Goal: Task Accomplishment & Management: Manage account settings

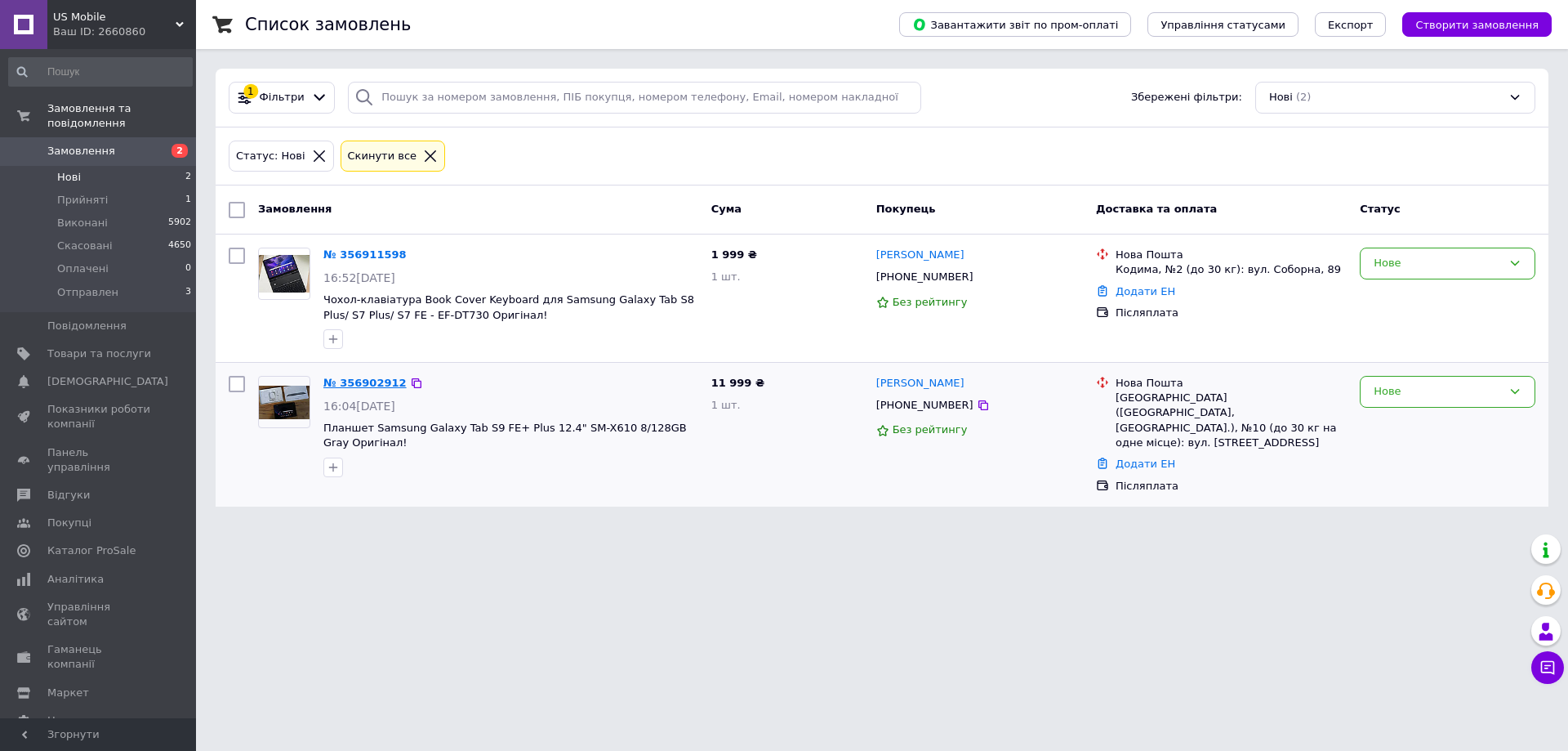
click at [370, 382] on link "№ 356902912" at bounding box center [365, 382] width 83 height 13
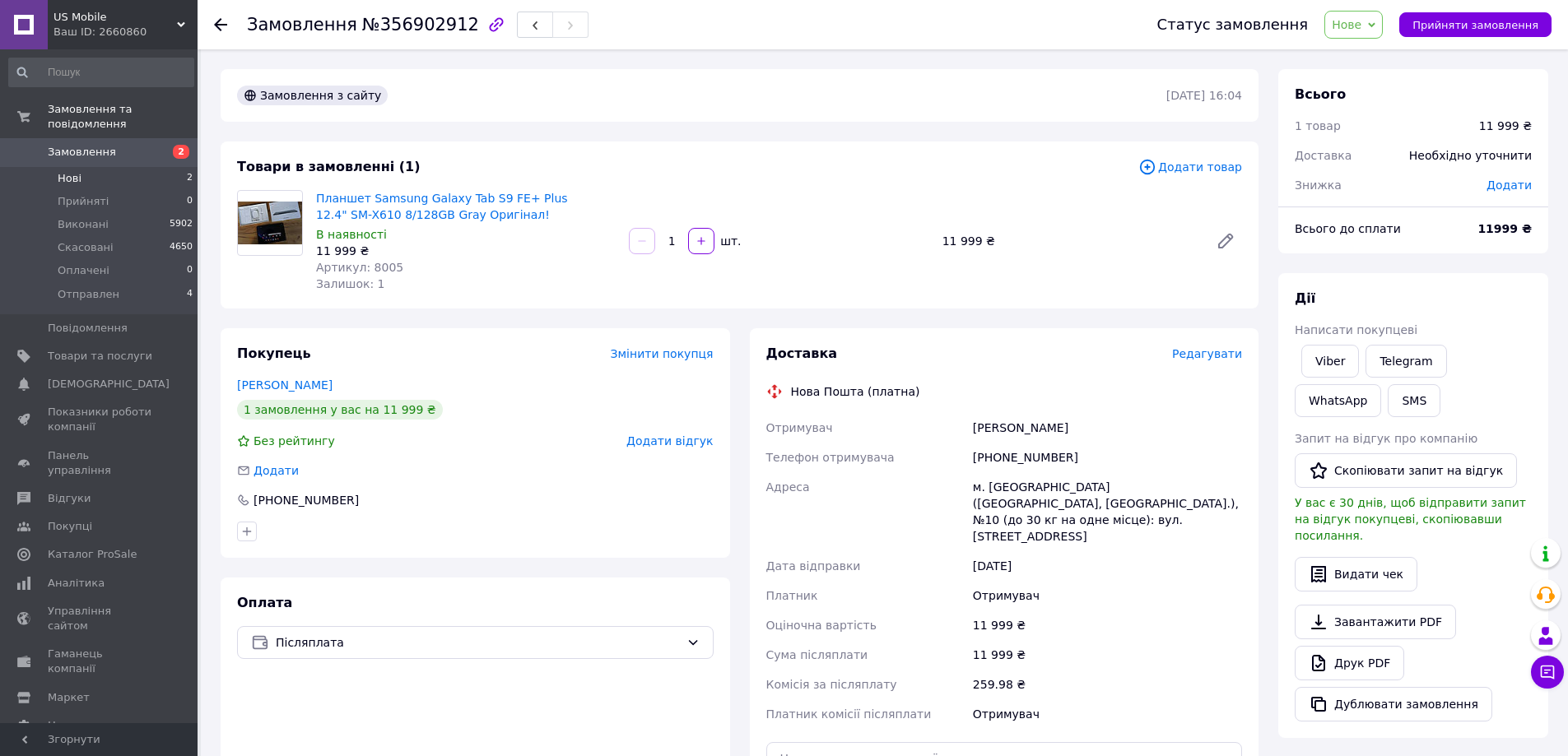
click at [71, 171] on span "Нові" at bounding box center [69, 178] width 24 height 15
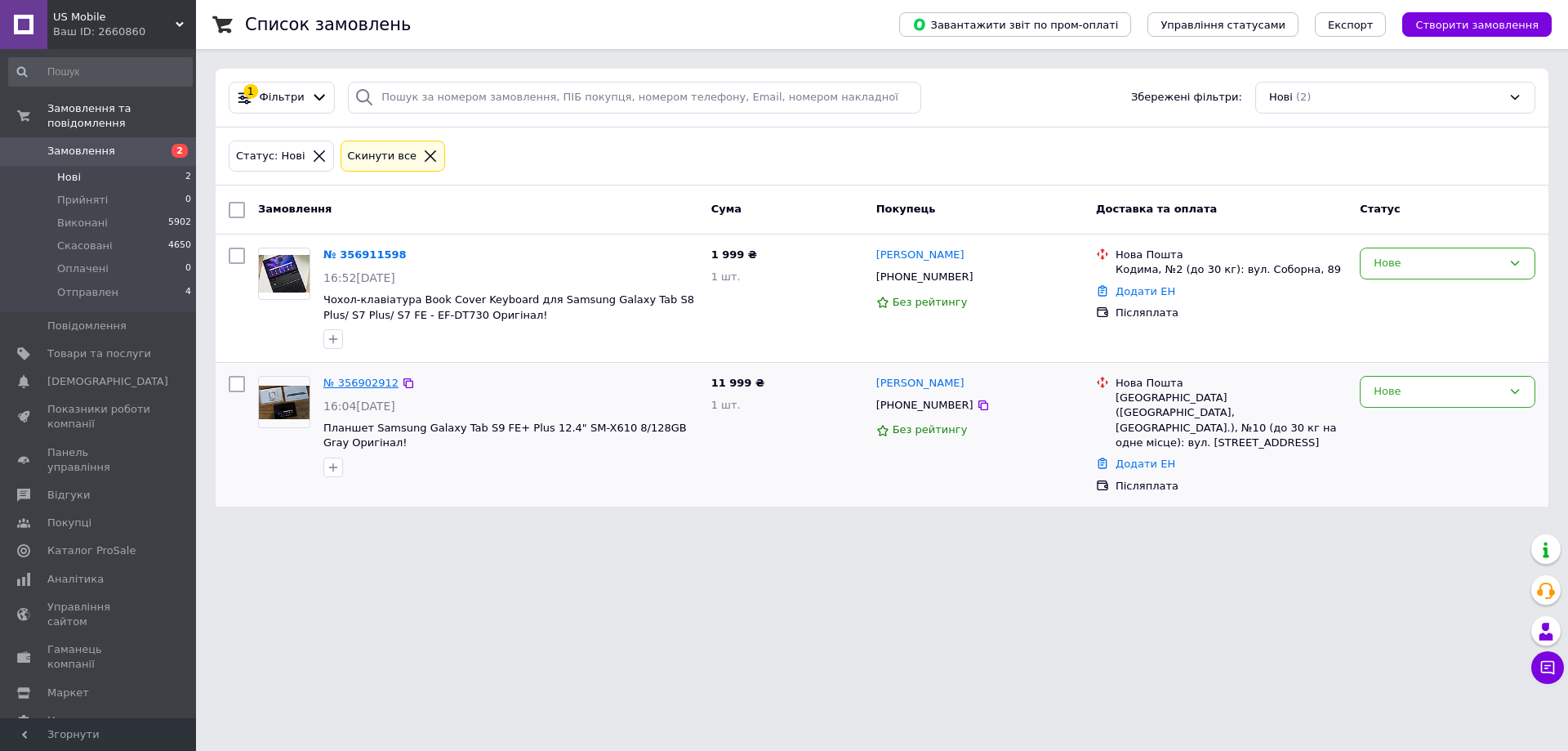
click at [345, 376] on link "№ 356902912" at bounding box center [361, 382] width 75 height 13
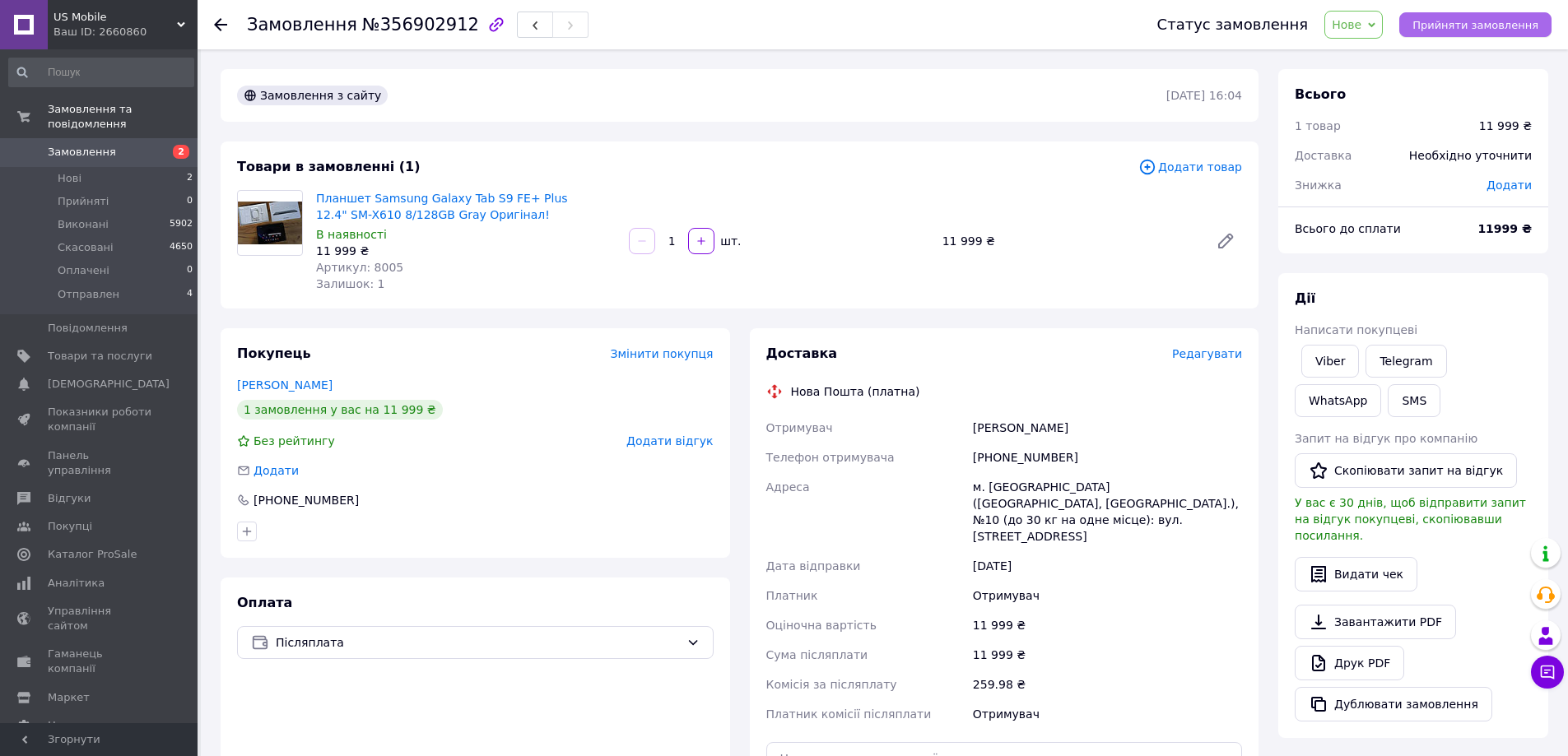
click at [1444, 19] on span "Прийняти замовлення" at bounding box center [1475, 25] width 126 height 13
click at [1501, 25] on span "Прийняти замовлення" at bounding box center [1475, 25] width 126 height 13
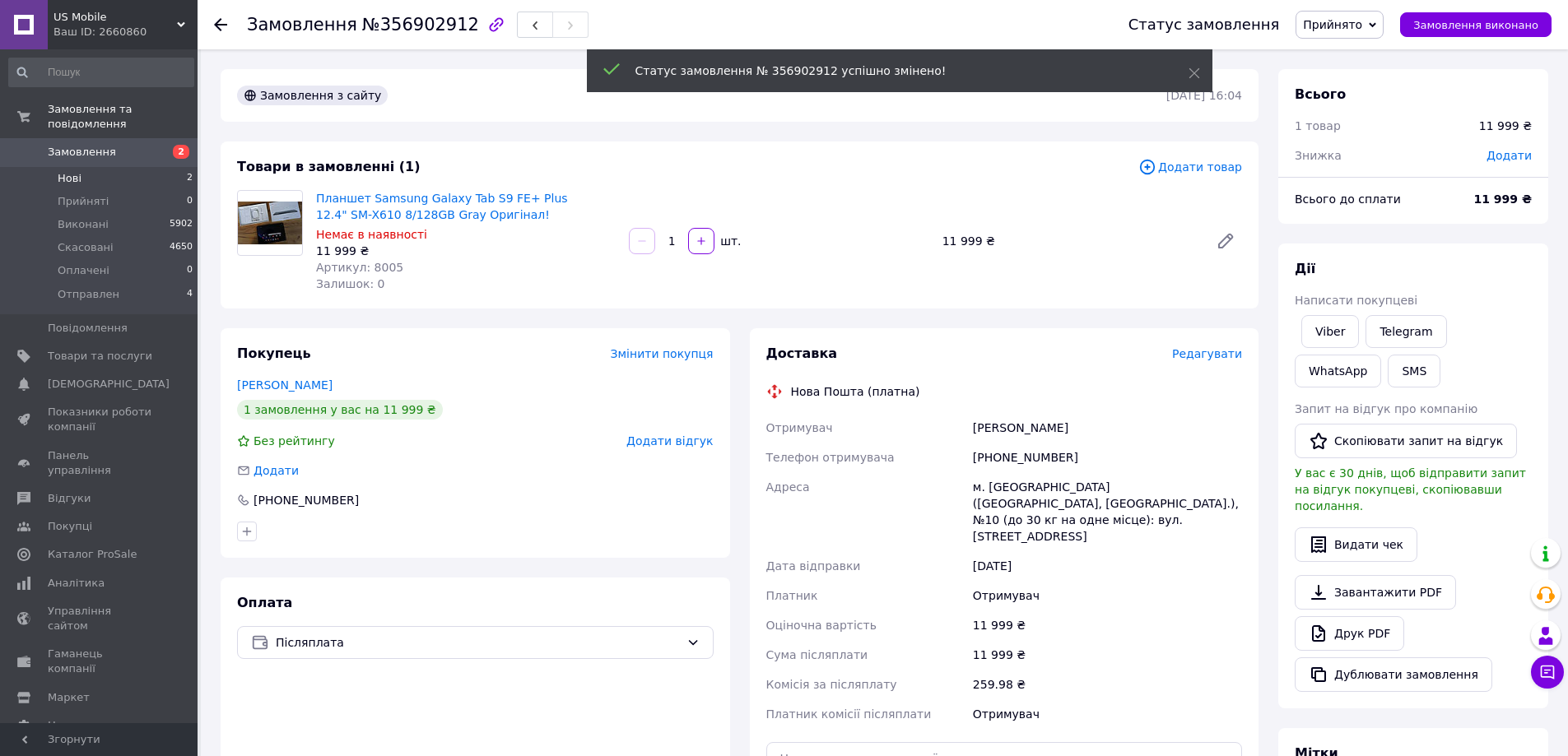
click at [76, 171] on span "Нові" at bounding box center [69, 178] width 24 height 15
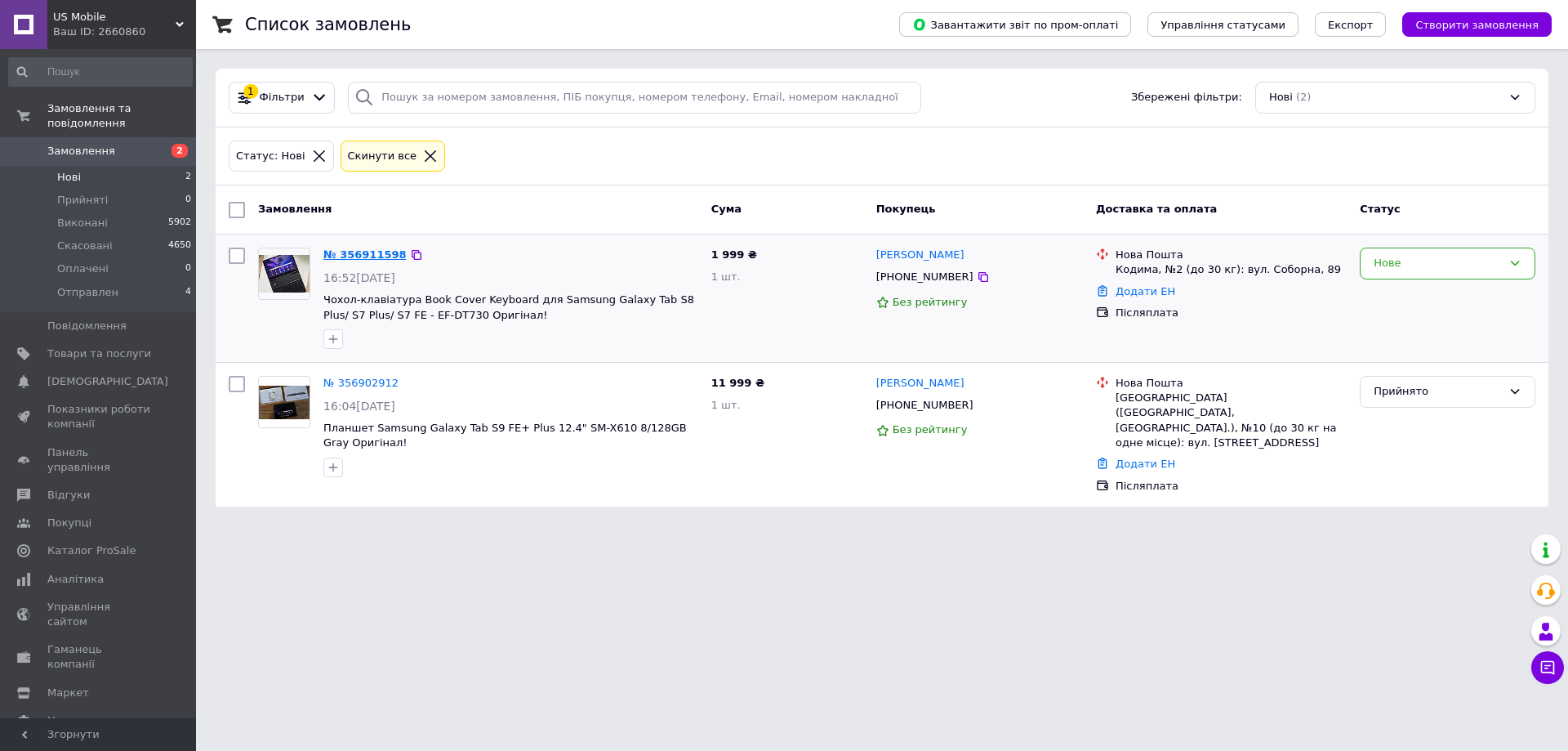
click at [370, 256] on link "№ 356911598" at bounding box center [365, 254] width 83 height 13
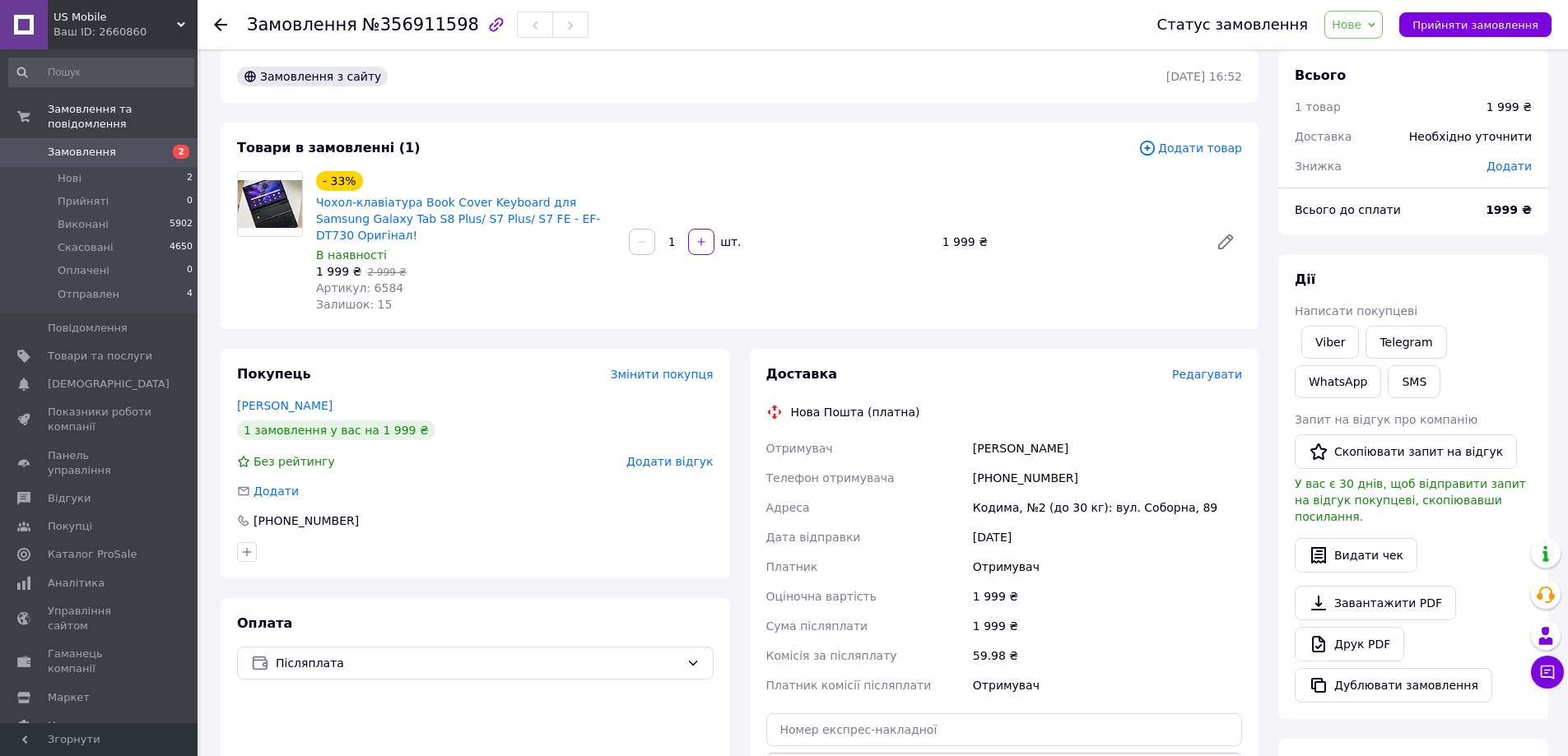
scroll to position [329, 0]
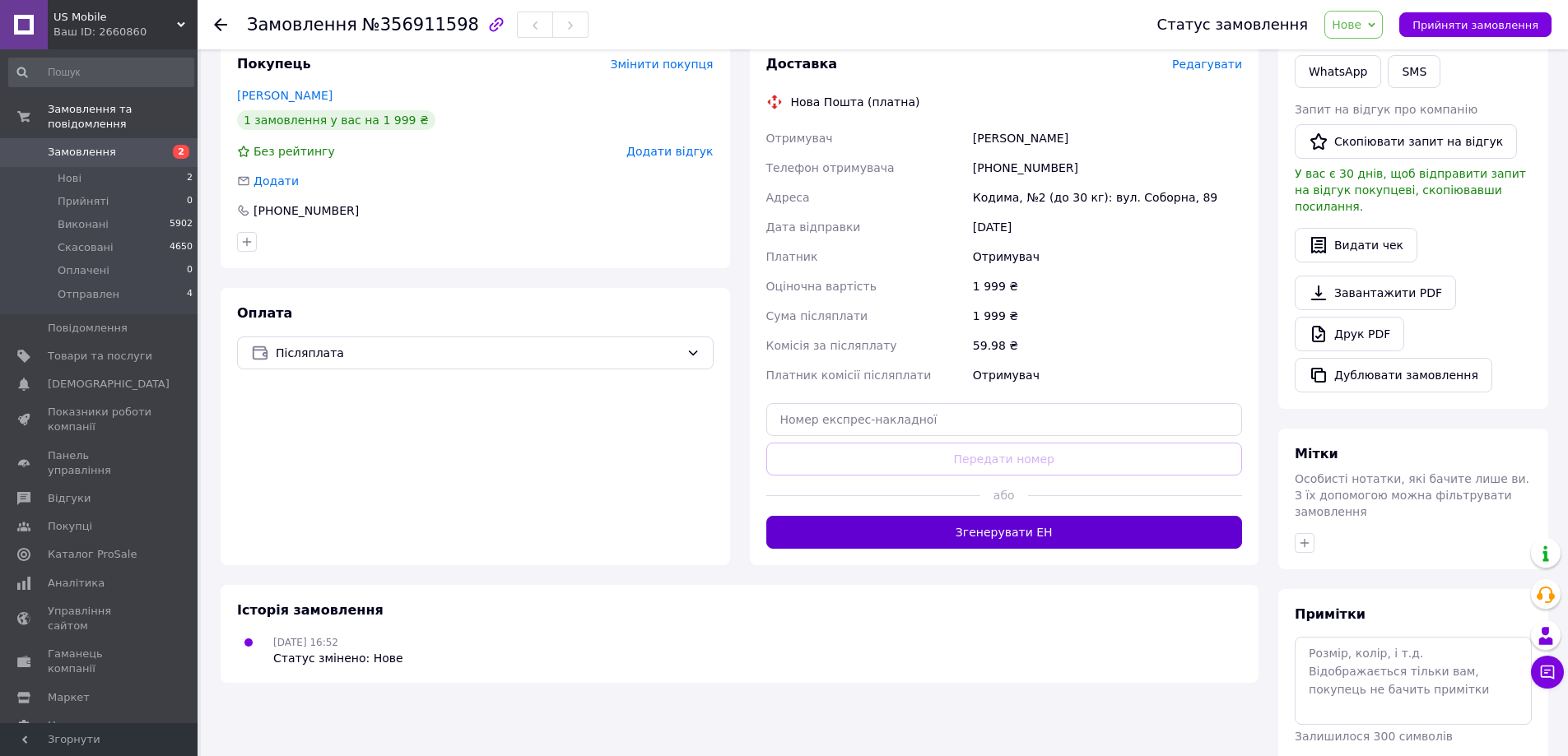
click at [980, 516] on button "Згенерувати ЕН" at bounding box center [1004, 532] width 477 height 33
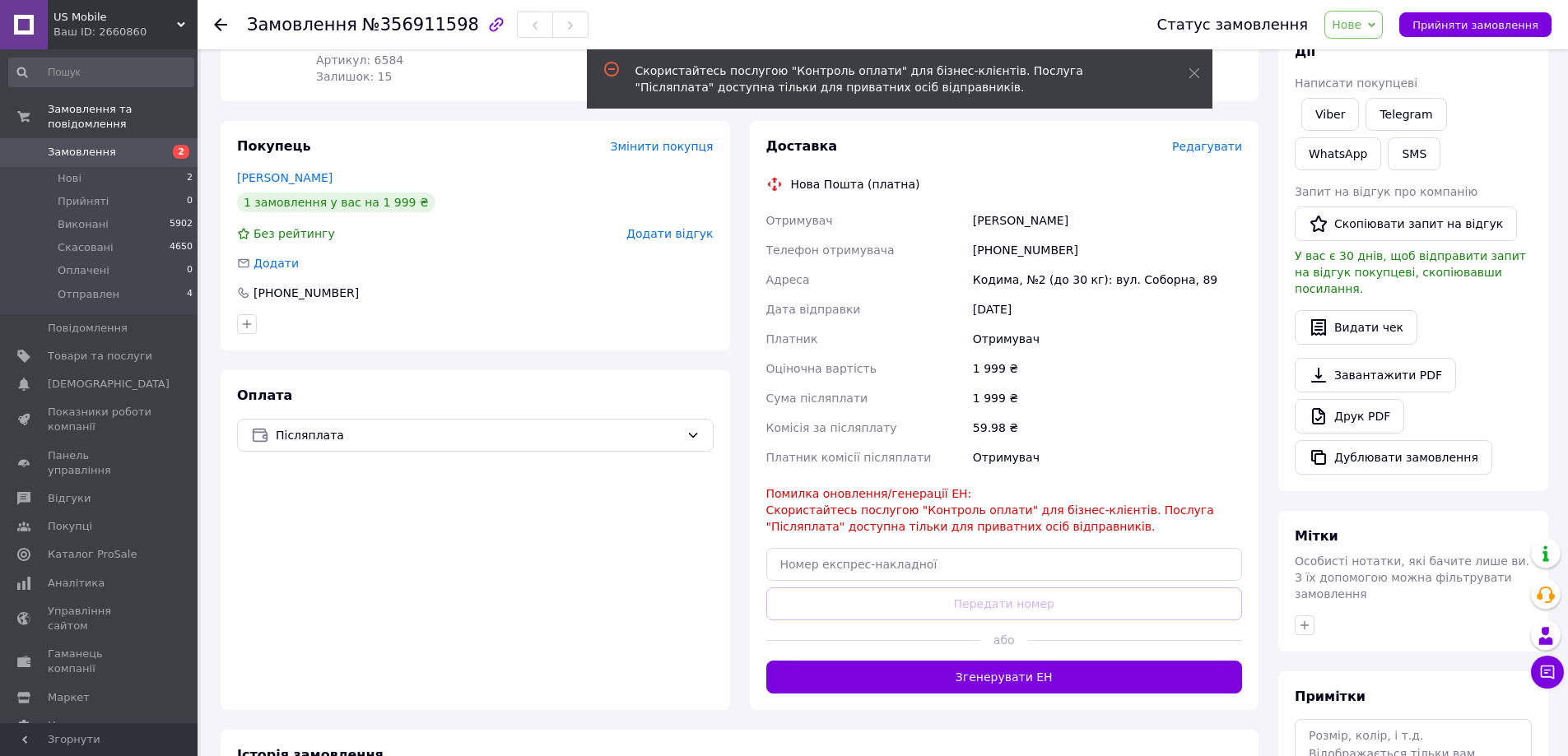
scroll to position [367, 0]
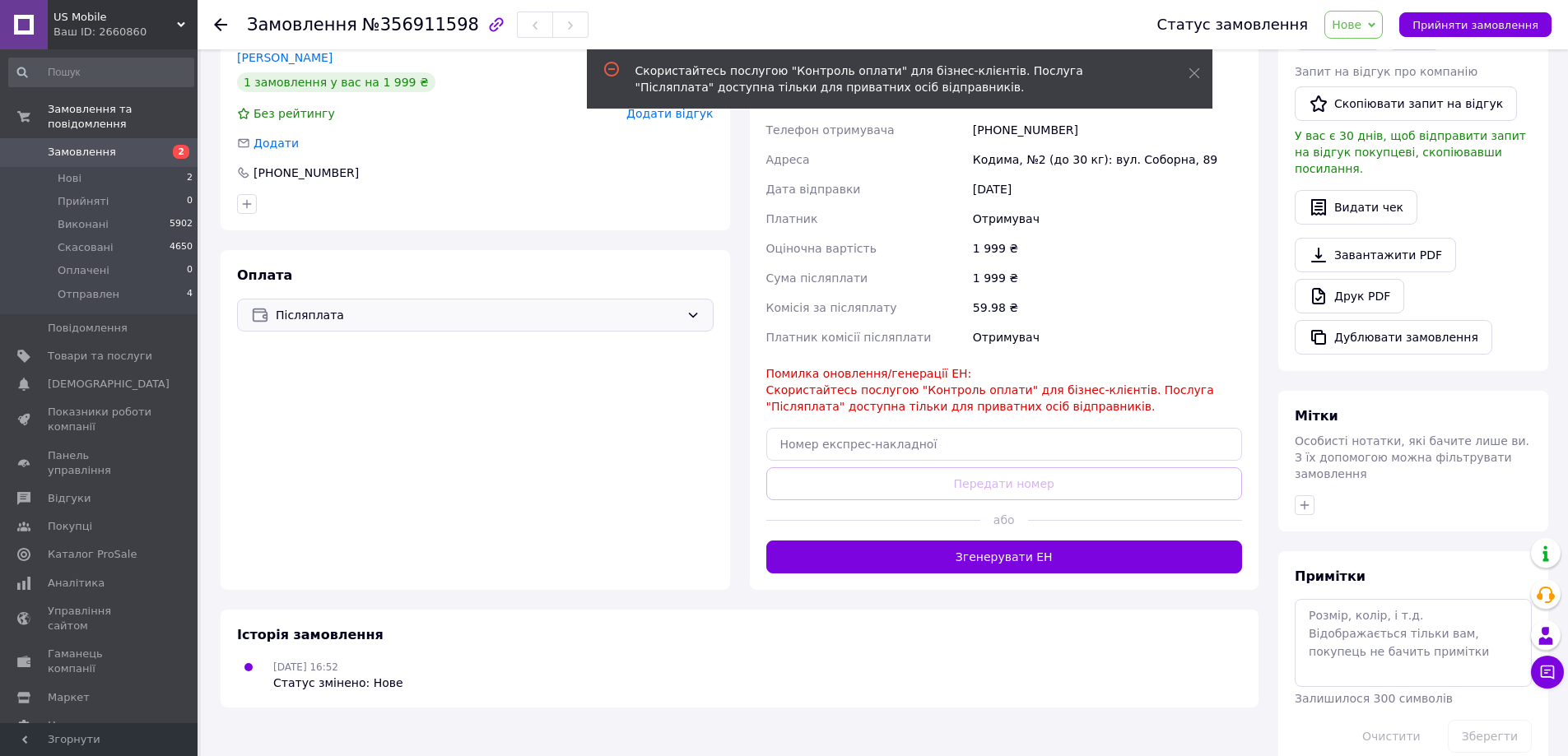
click at [655, 306] on span "Післяплата" at bounding box center [477, 315] width 404 height 18
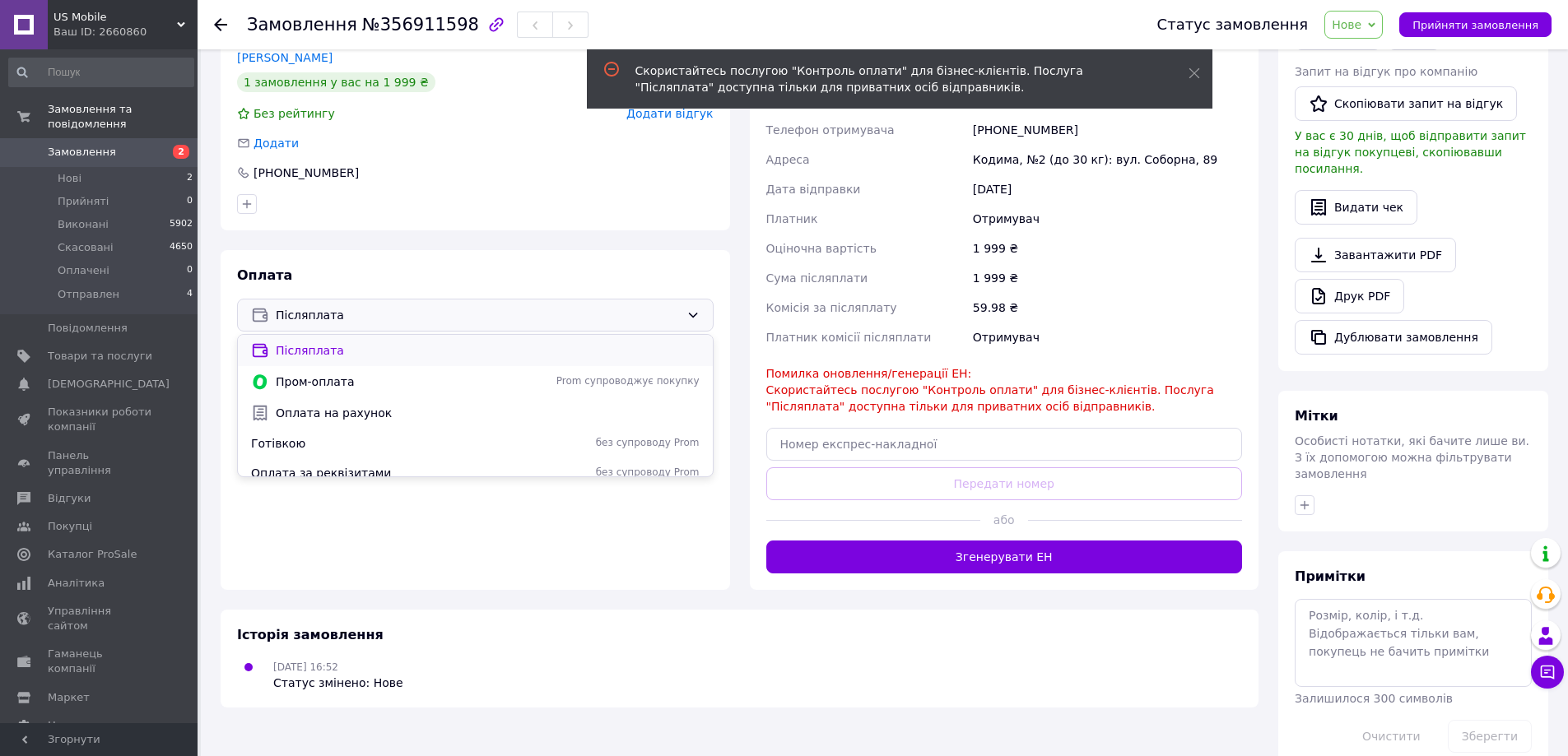
scroll to position [41, 0]
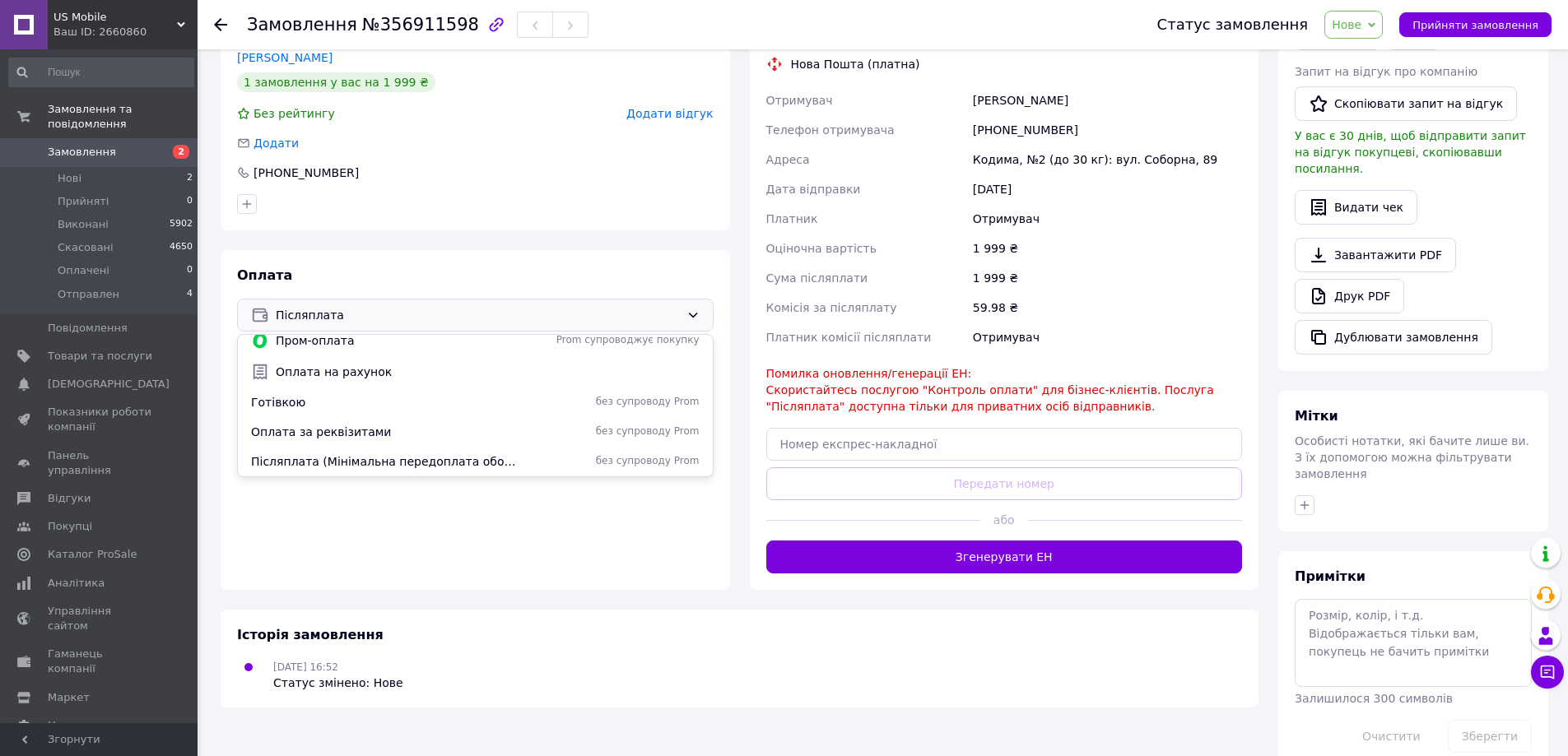
click at [600, 544] on div "Оплата Післяплата Післяплата Пром-оплата Prom супроводжує покупку Оплата на рах…" at bounding box center [475, 419] width 510 height 340
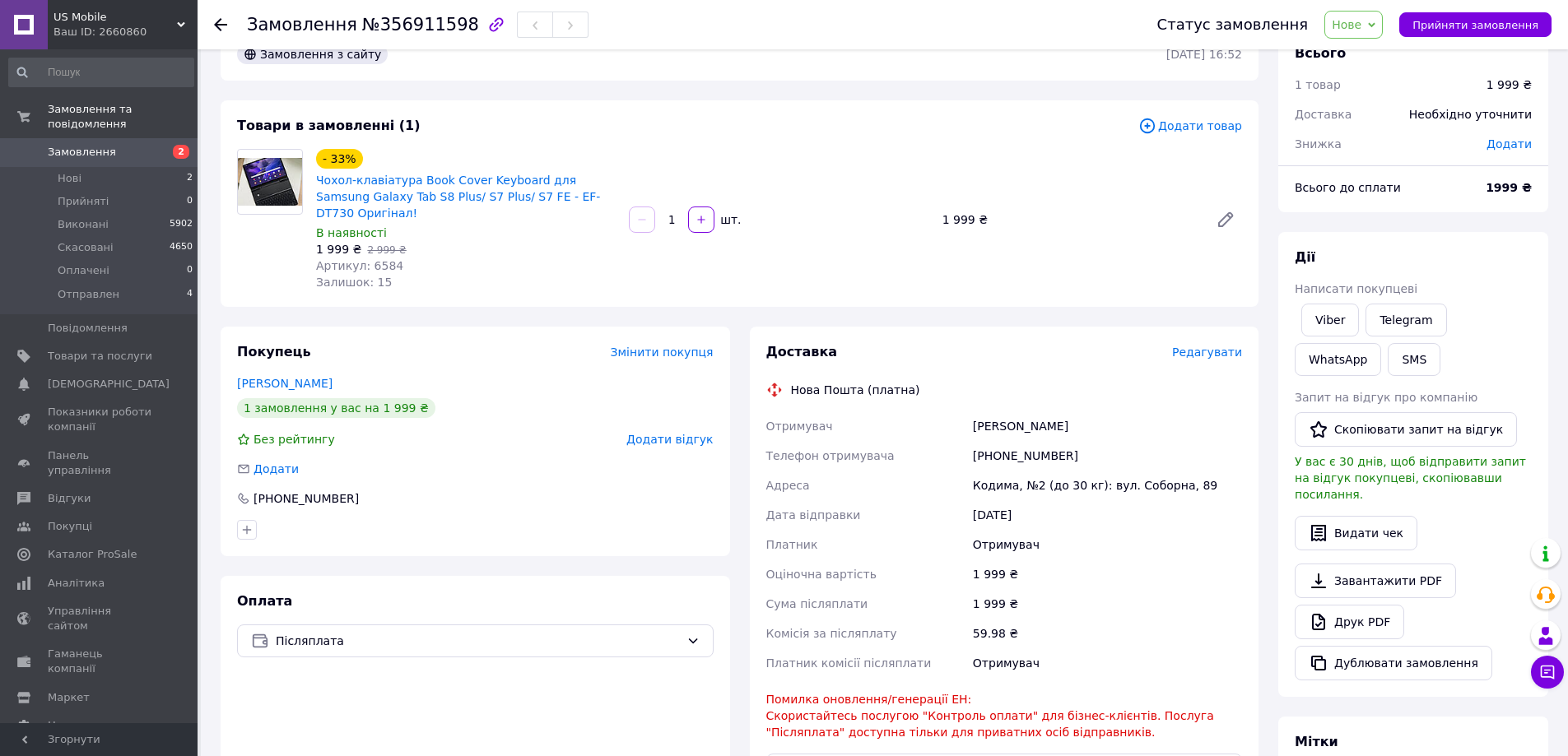
scroll to position [0, 0]
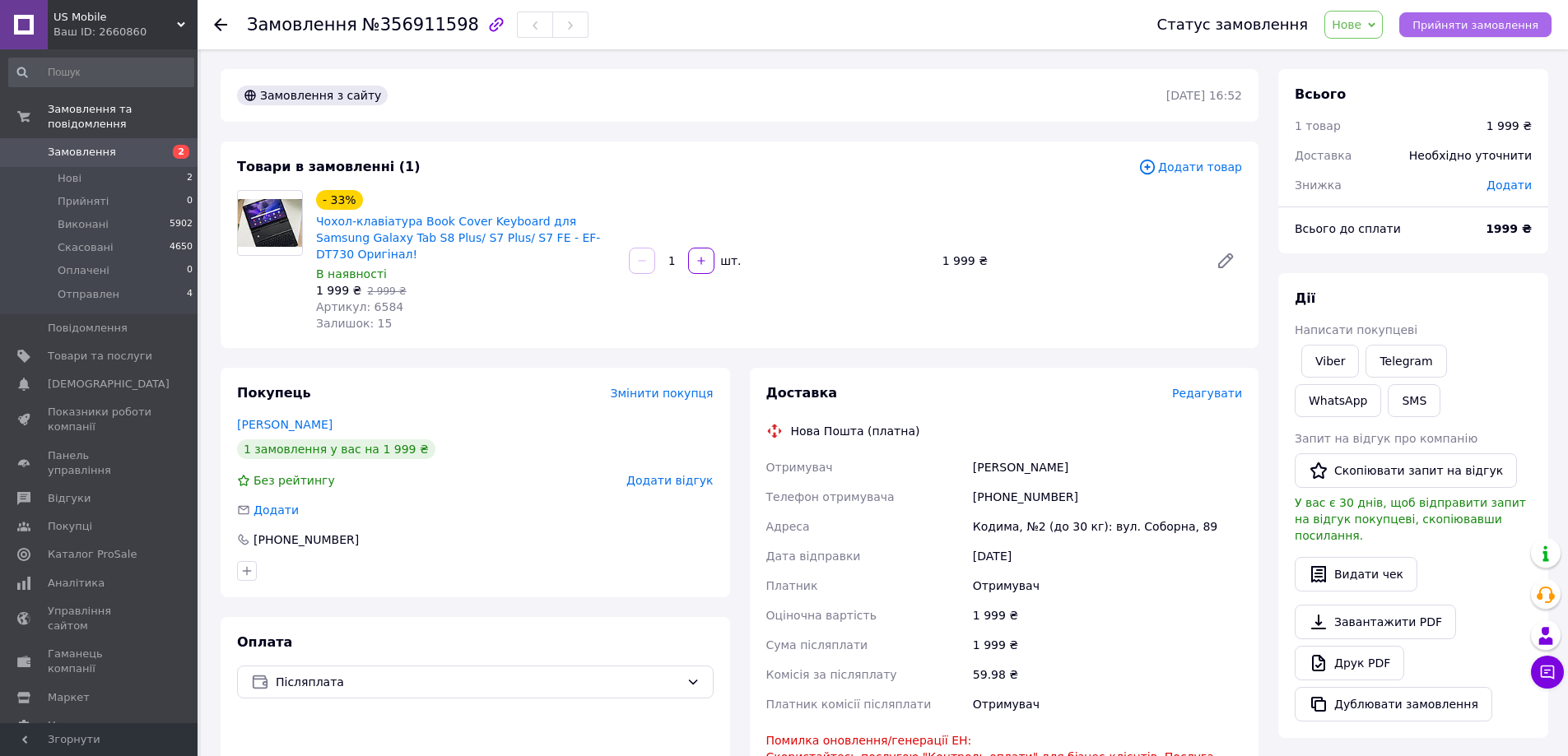
click at [1470, 28] on span "Прийняти замовлення" at bounding box center [1475, 25] width 126 height 13
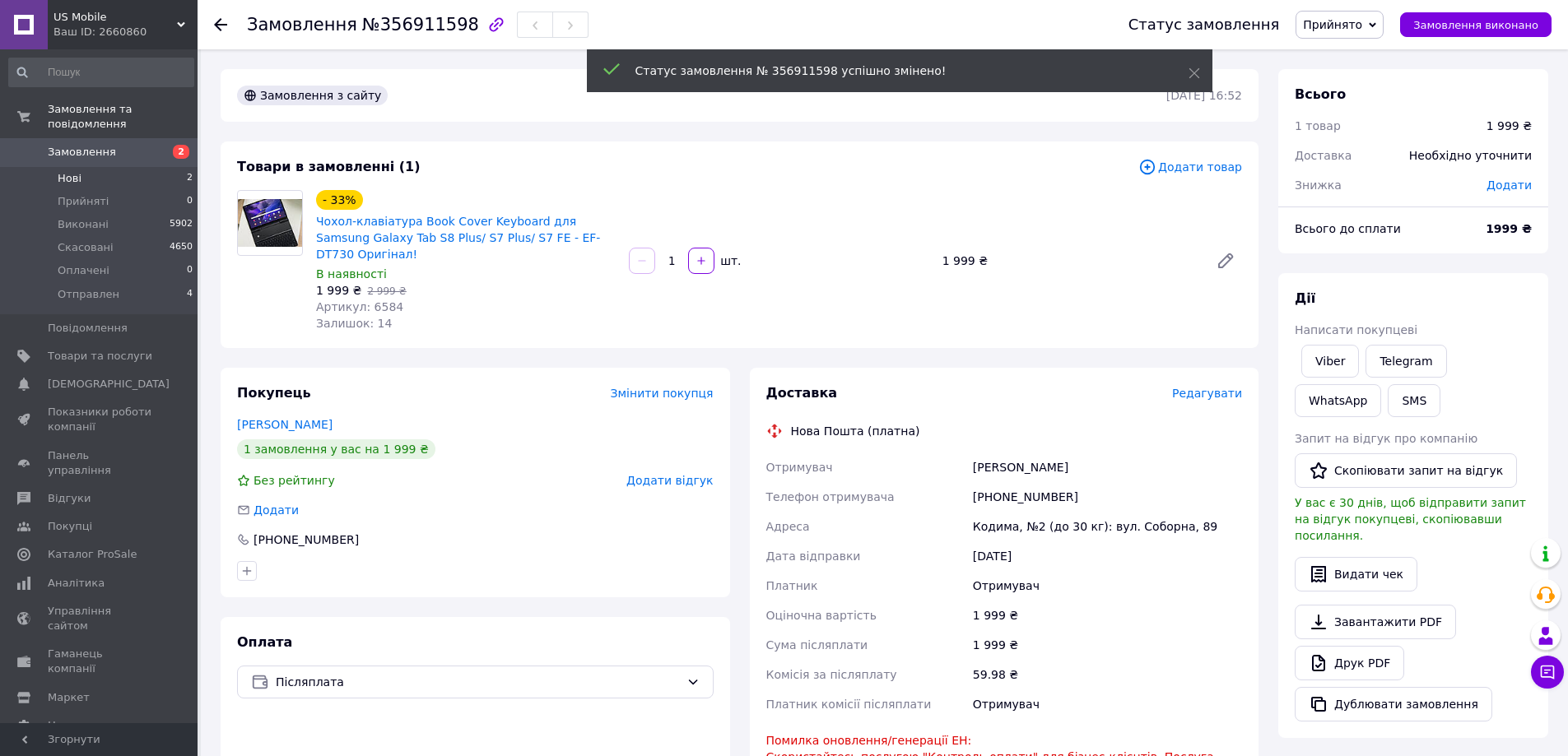
click at [64, 171] on span "Нові" at bounding box center [69, 178] width 24 height 15
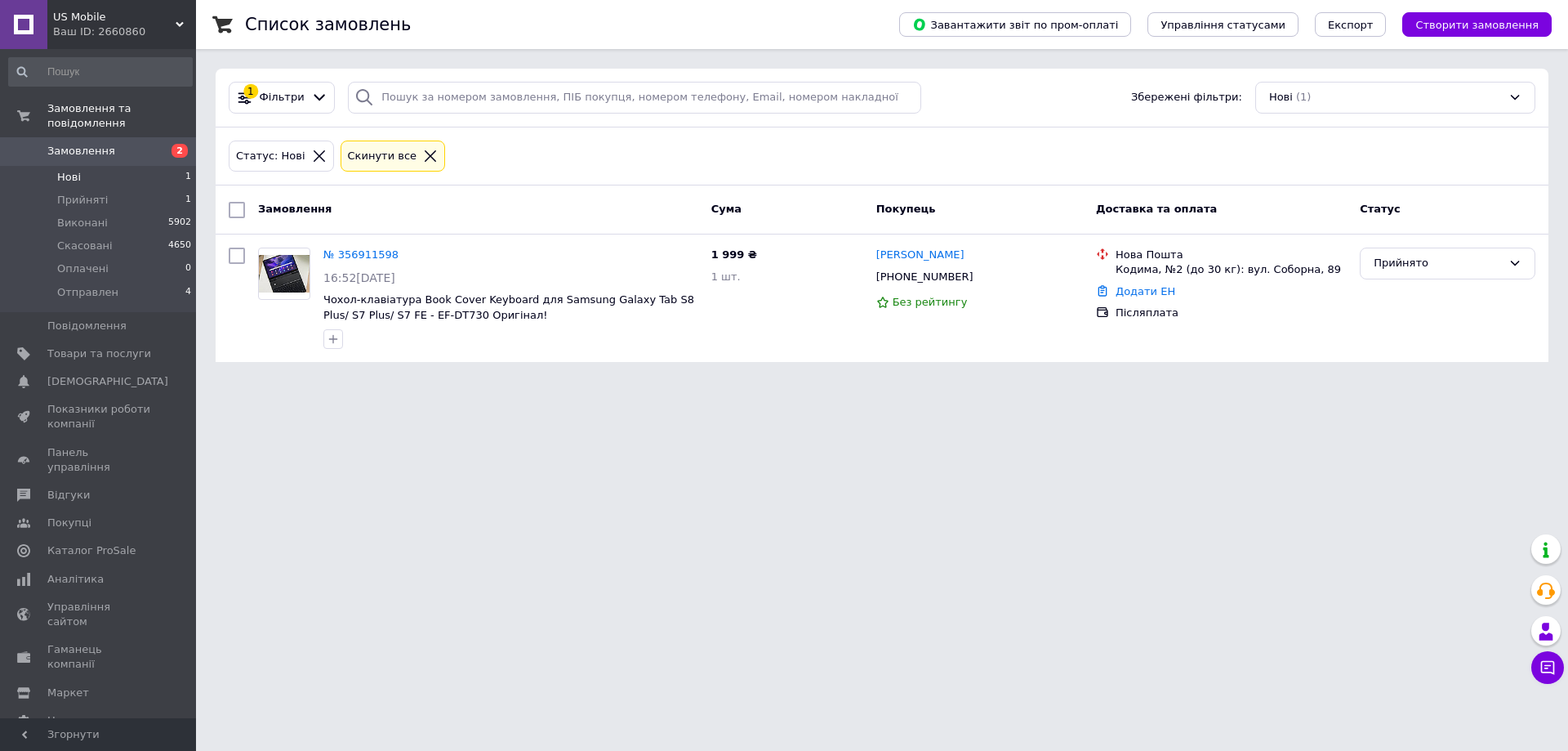
click at [81, 166] on li "Нові 1" at bounding box center [100, 176] width 201 height 23
click at [72, 170] on span "Нові" at bounding box center [69, 176] width 24 height 15
click at [77, 193] on span "Прийняті" at bounding box center [82, 200] width 51 height 15
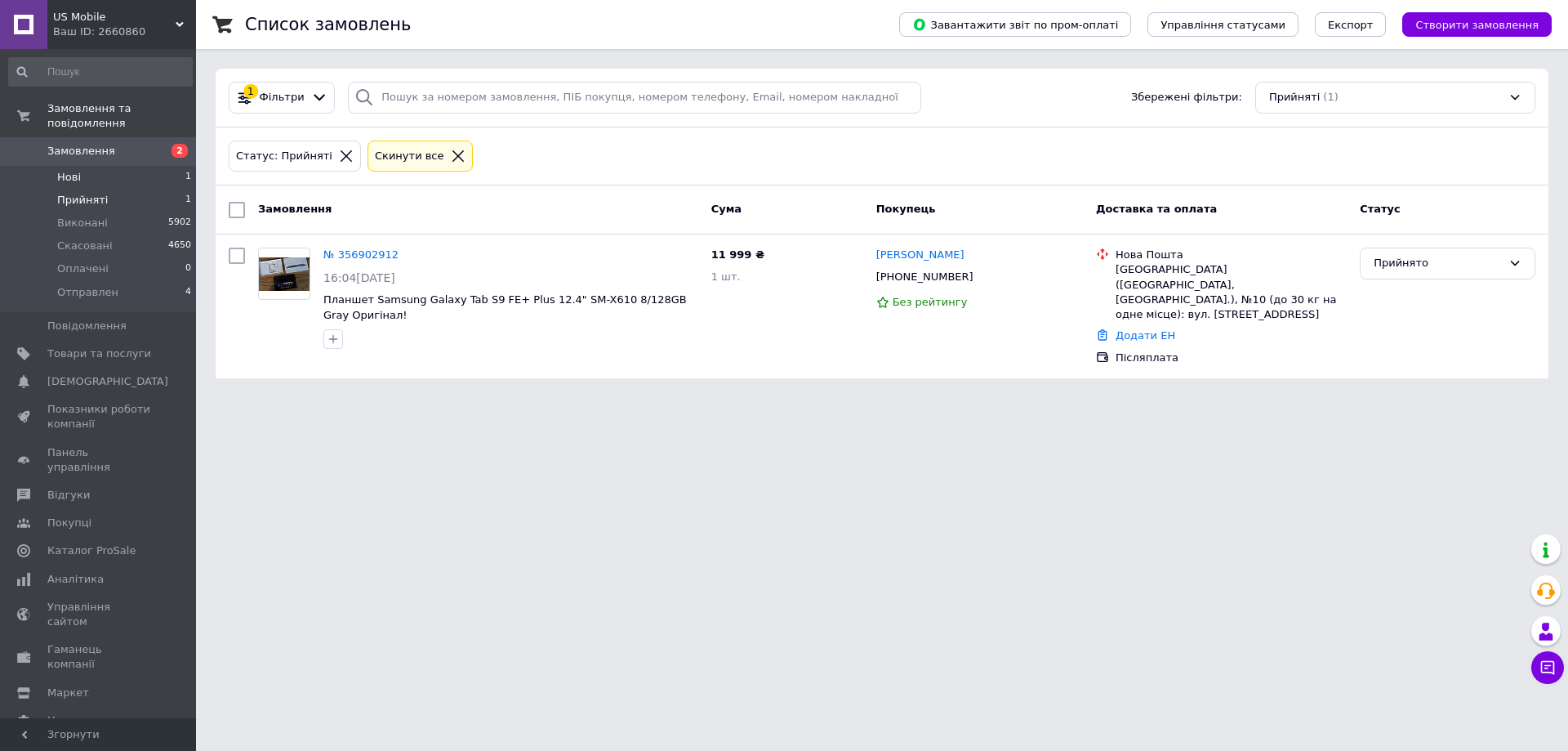
click at [64, 170] on span "Нові" at bounding box center [69, 176] width 24 height 15
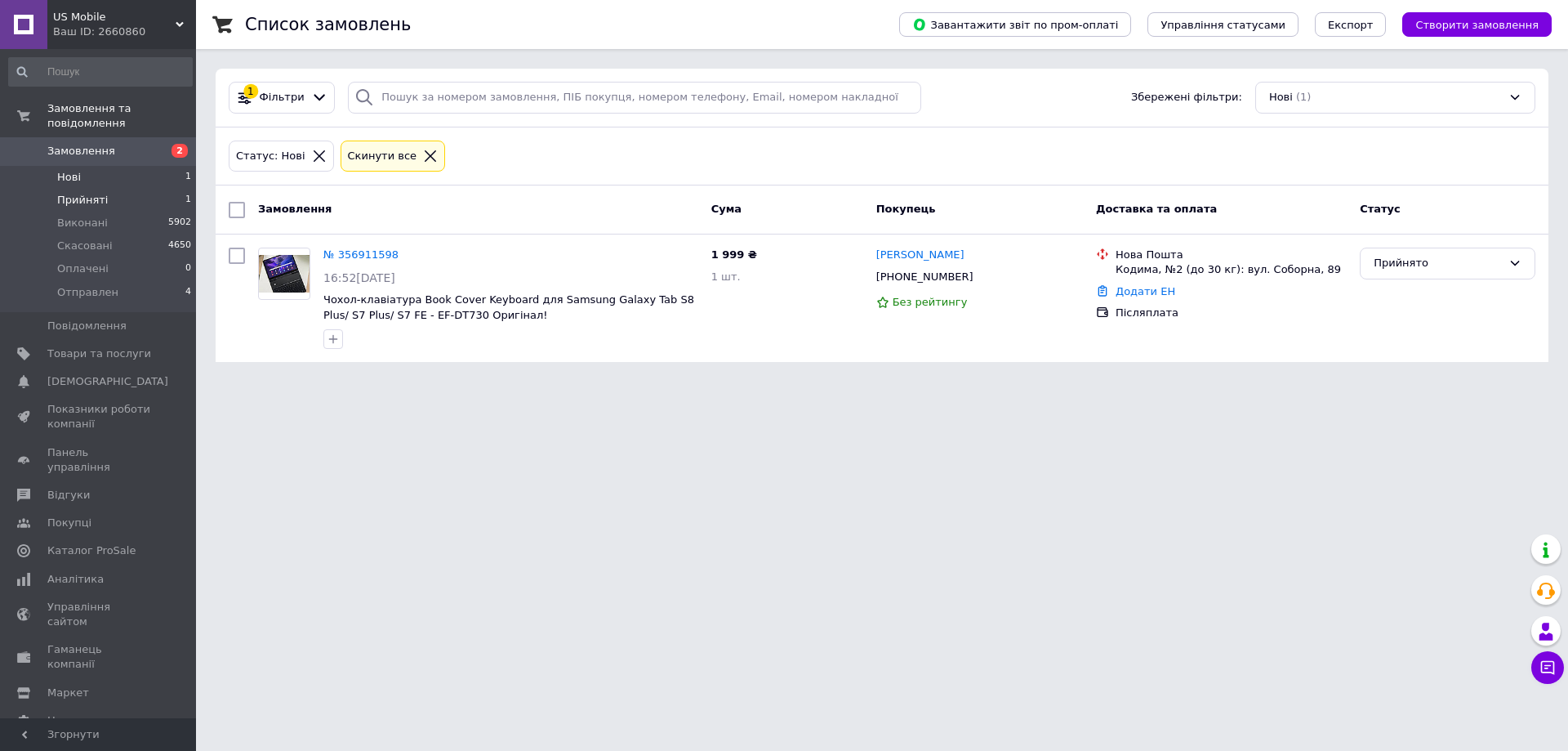
click at [74, 193] on span "Прийняті" at bounding box center [82, 200] width 51 height 15
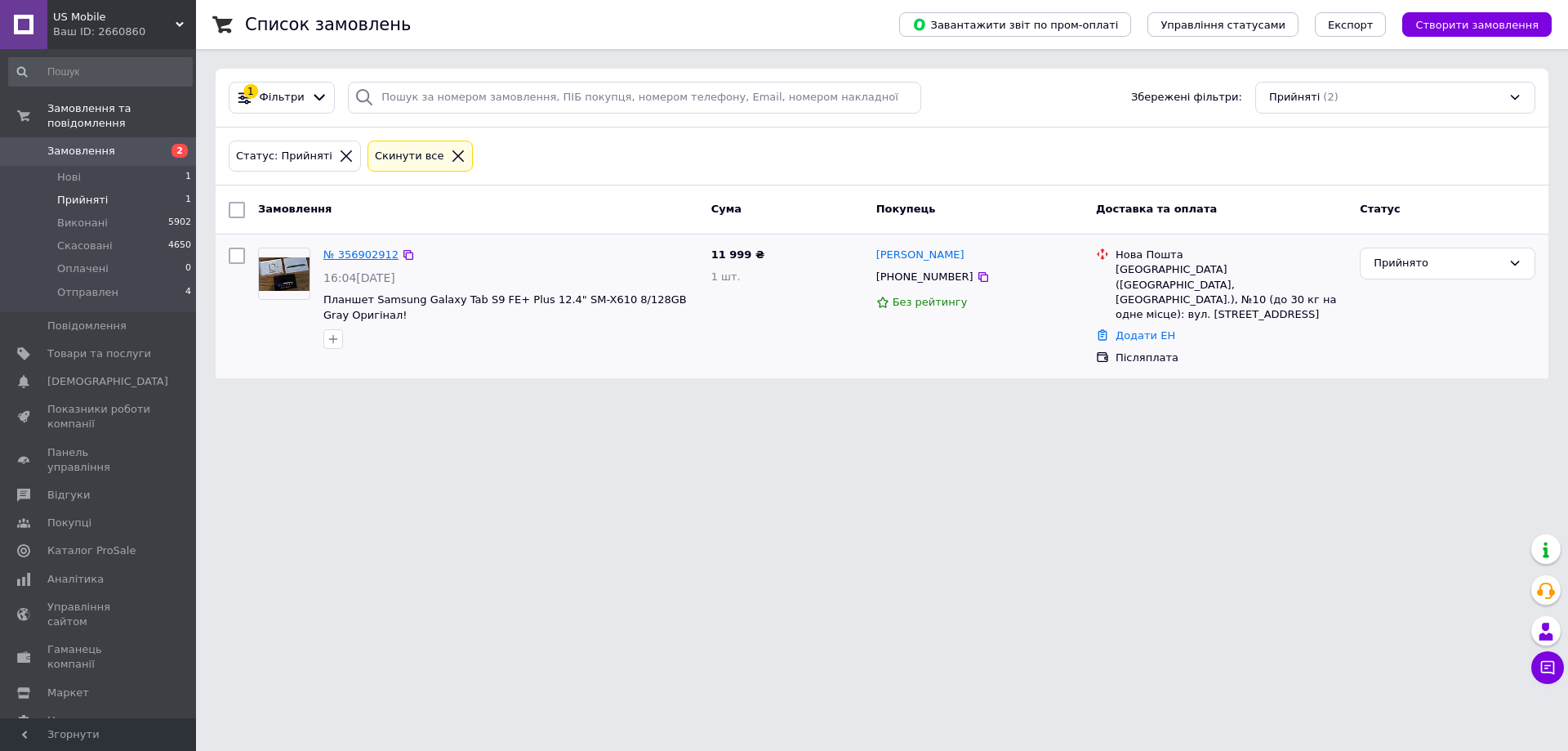
click at [367, 258] on link "№ 356902912" at bounding box center [361, 254] width 75 height 13
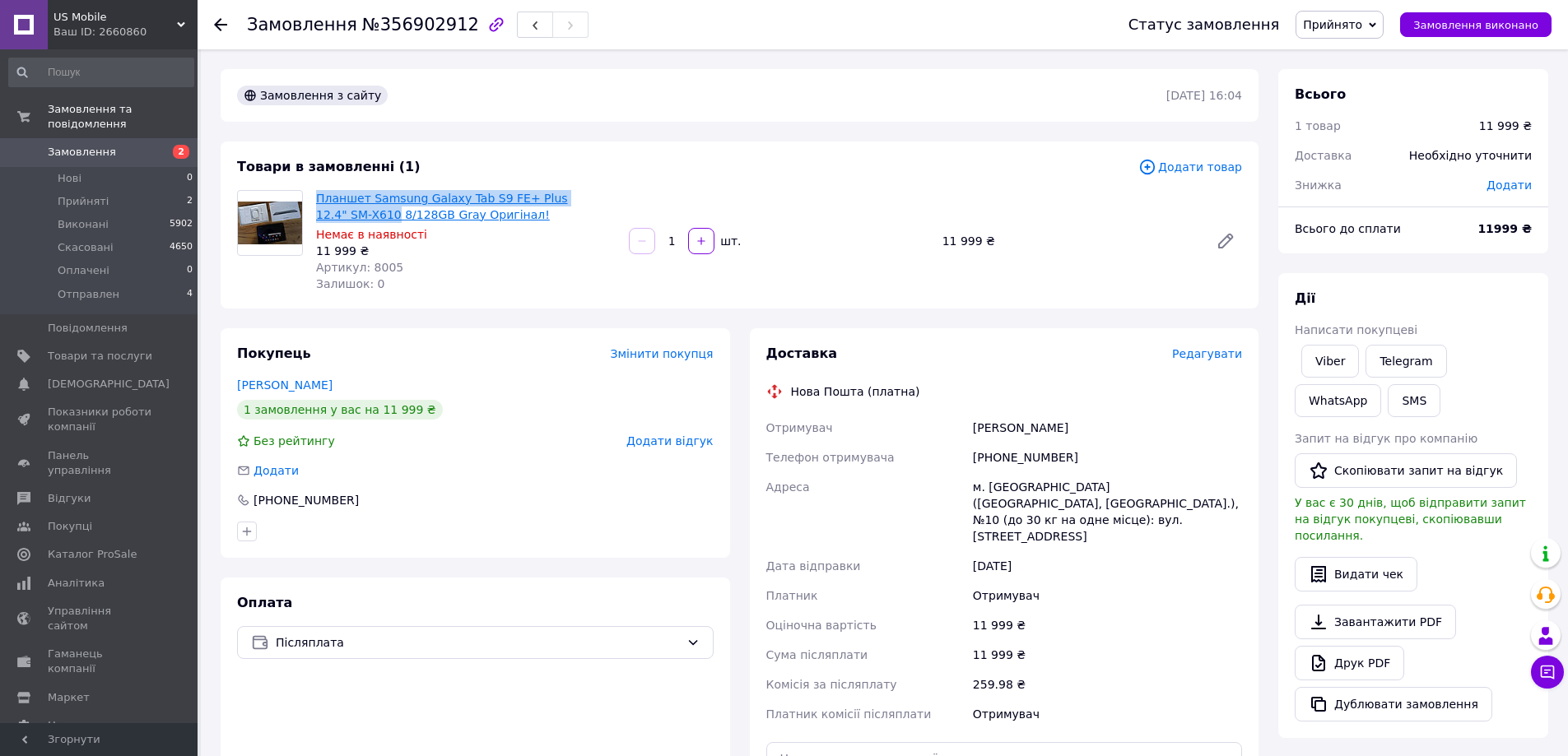
drag, startPoint x: 640, startPoint y: 203, endPoint x: 319, endPoint y: 205, distance: 321.0
click at [319, 205] on div "Планшет Samsung Galaxy Tab S9 FE+ Plus 12.4" SM-X610 8/128GB Gray Оригінал! Нем…" at bounding box center [778, 241] width 939 height 109
copy link "Планшет Samsung Galaxy Tab S9 FE+ Plus 12.4" SM-X610"
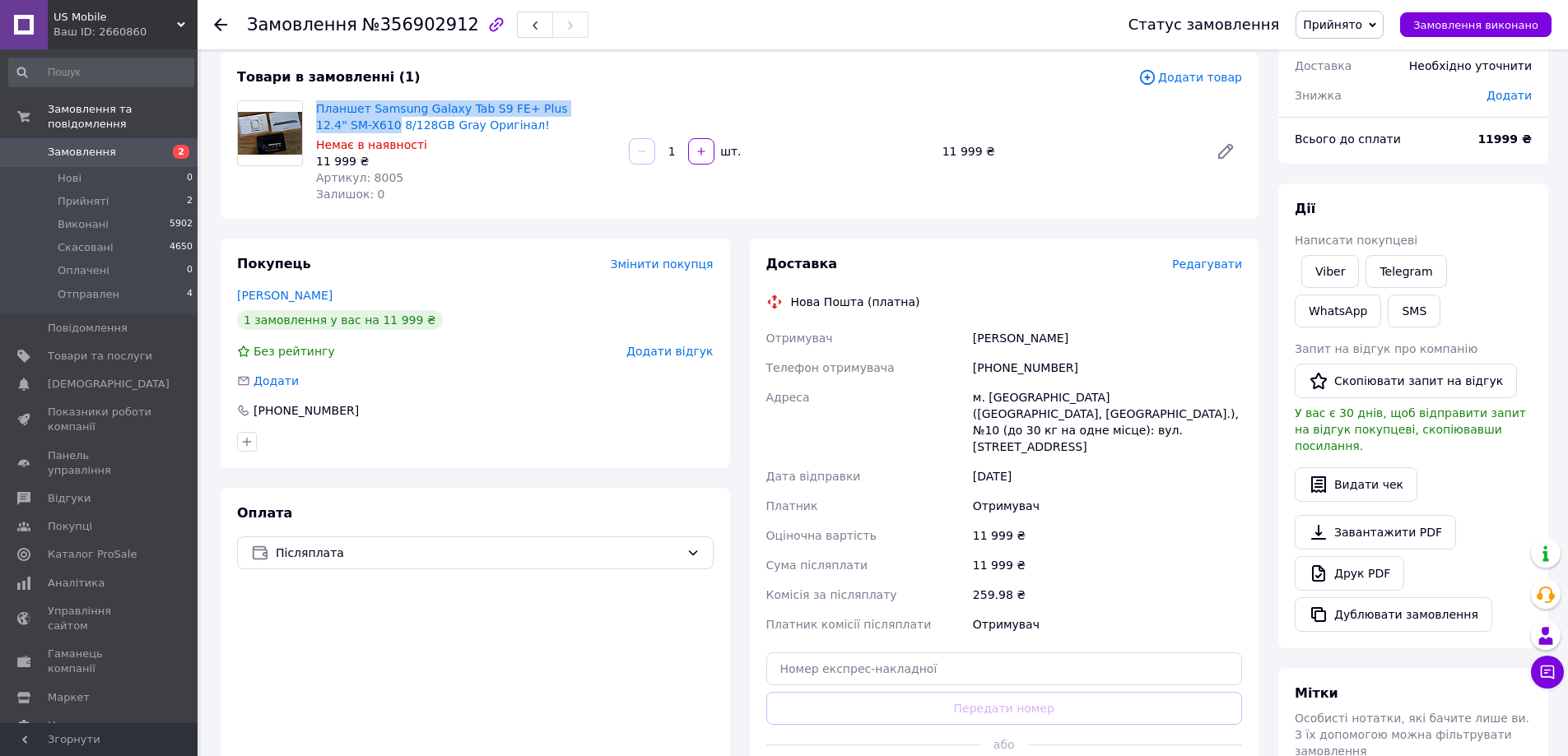
scroll to position [165, 0]
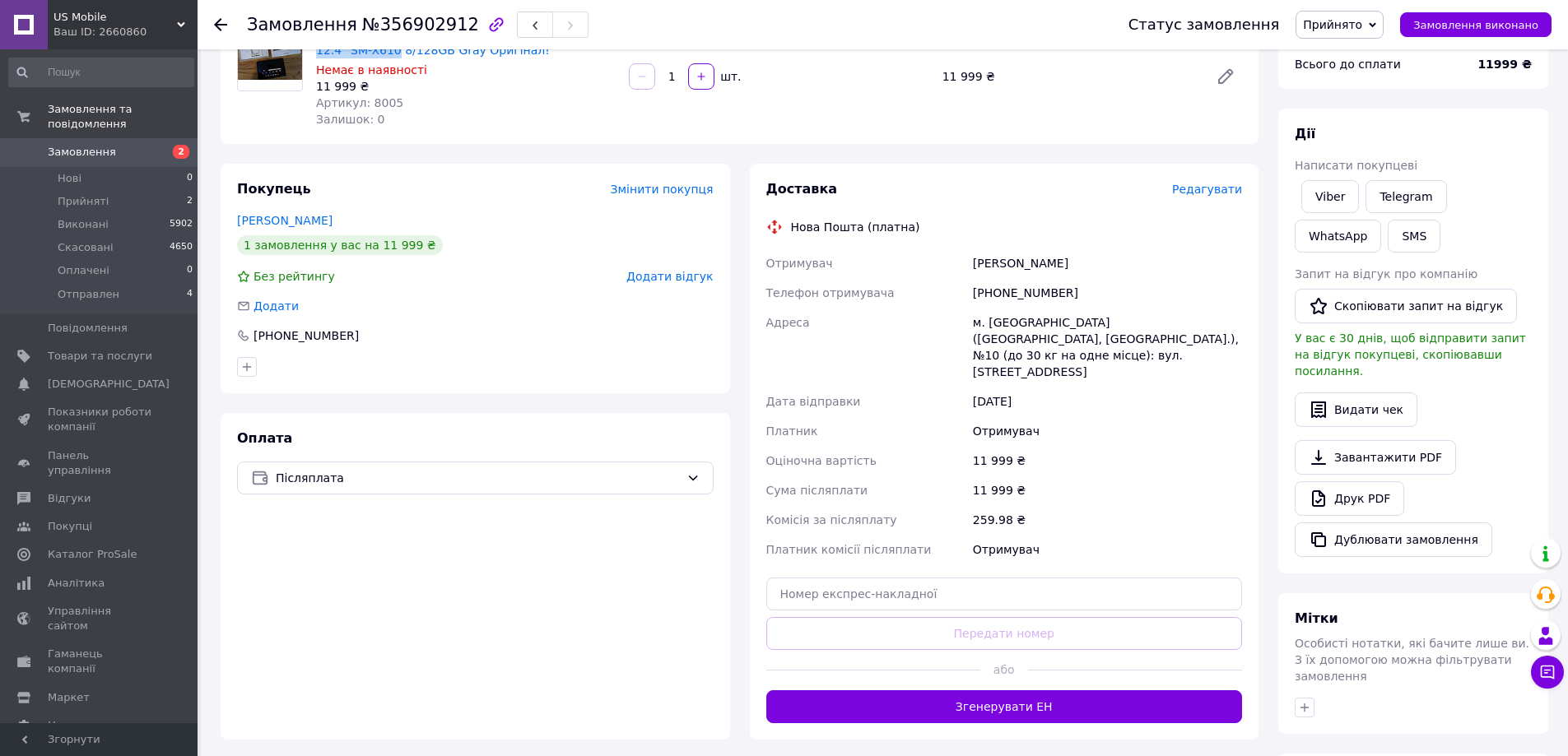
drag, startPoint x: 1081, startPoint y: 269, endPoint x: 971, endPoint y: 265, distance: 110.1
click at [971, 265] on div "Кравченко Руслан" at bounding box center [1107, 264] width 275 height 30
copy div "Кравченко Руслан"
click at [1015, 287] on div "[PHONE_NUMBER]" at bounding box center [1107, 293] width 275 height 30
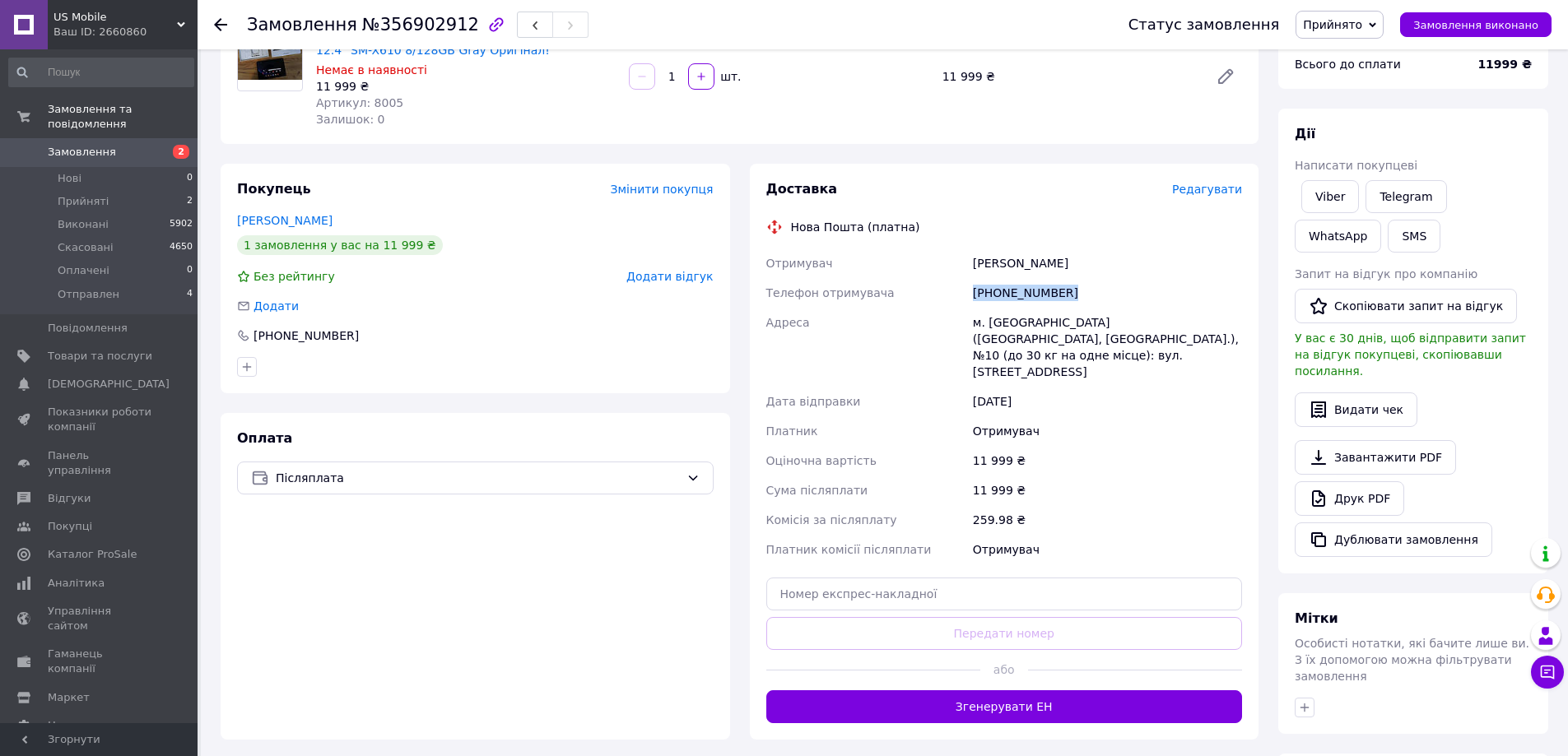
click at [1015, 287] on div "[PHONE_NUMBER]" at bounding box center [1107, 293] width 275 height 30
copy div "[PHONE_NUMBER]"
drag, startPoint x: 1071, startPoint y: 266, endPoint x: 968, endPoint y: 265, distance: 103.0
click at [968, 265] on div "Отримувач Кравченко Руслан Телефон отримувача +380677239585 Адреса м. Запоріжжя…" at bounding box center [1004, 407] width 483 height 316
copy div "Отримувач Кравченко Руслан"
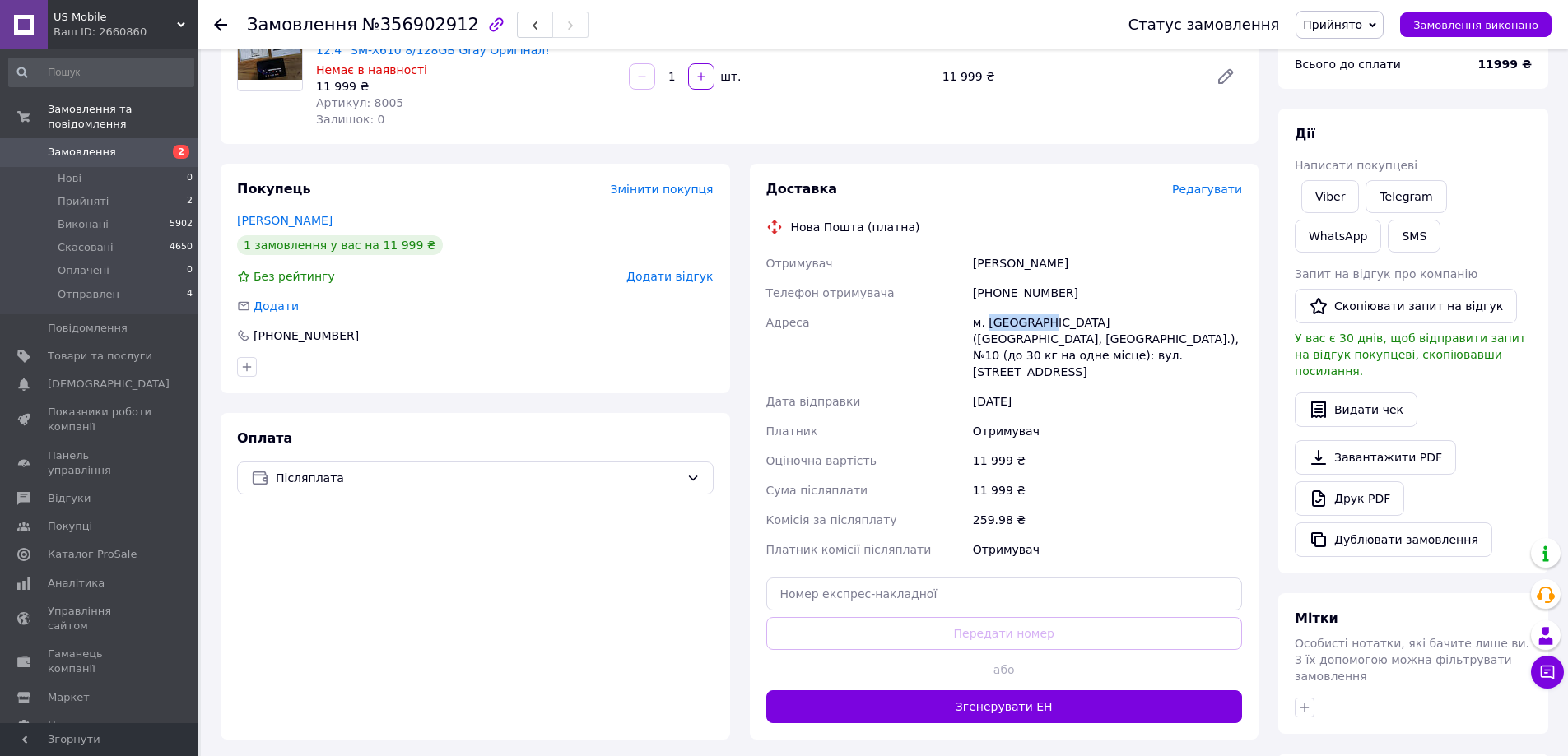
drag, startPoint x: 1042, startPoint y: 320, endPoint x: 987, endPoint y: 320, distance: 55.0
click at [987, 320] on div "м. [GEOGRAPHIC_DATA] ([GEOGRAPHIC_DATA], [GEOGRAPHIC_DATA].), №10 (до 30 кг на …" at bounding box center [1107, 347] width 275 height 79
copy div "Запоріжжя"
click at [946, 577] on input "text" at bounding box center [1004, 593] width 477 height 33
paste input "20451225346204"
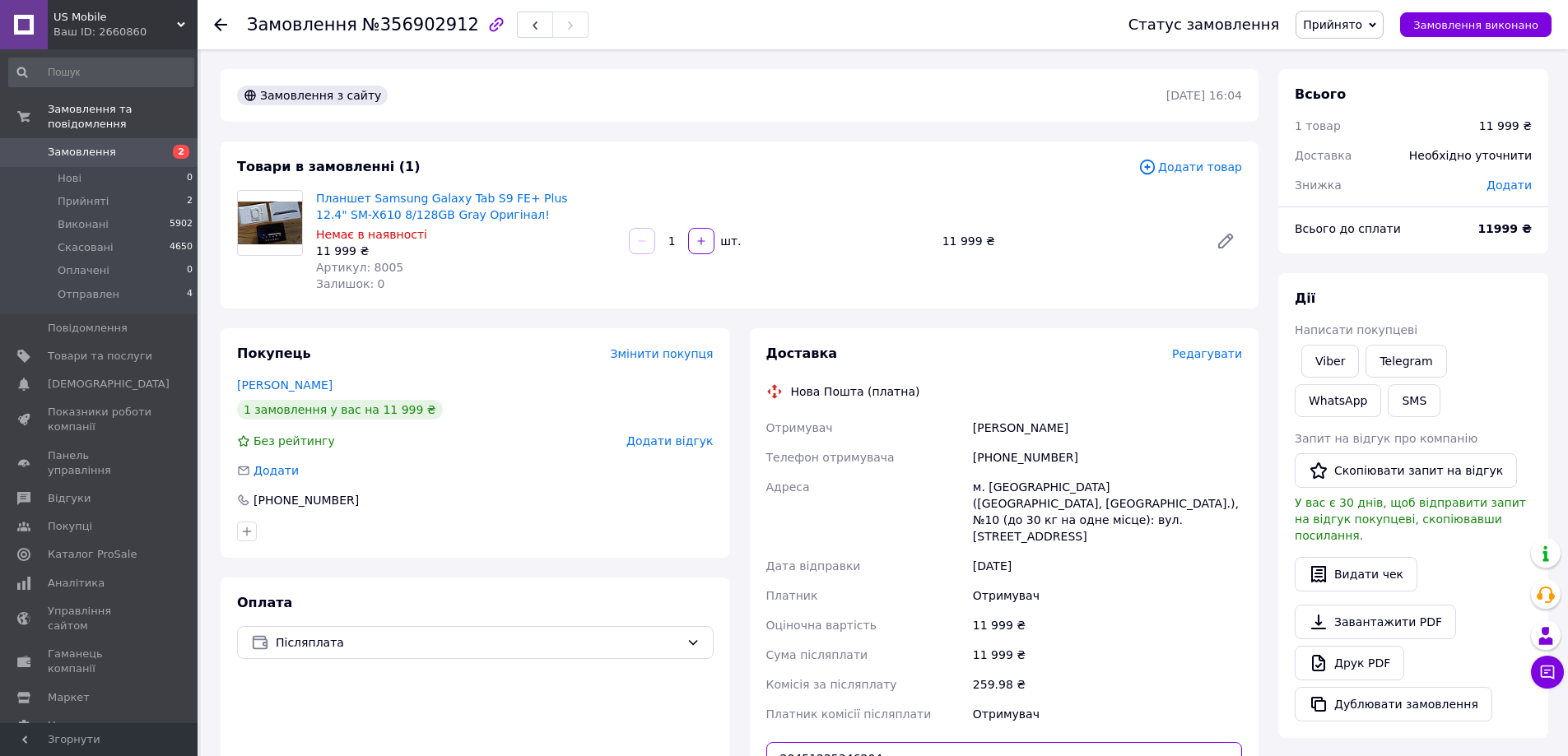
scroll to position [329, 0]
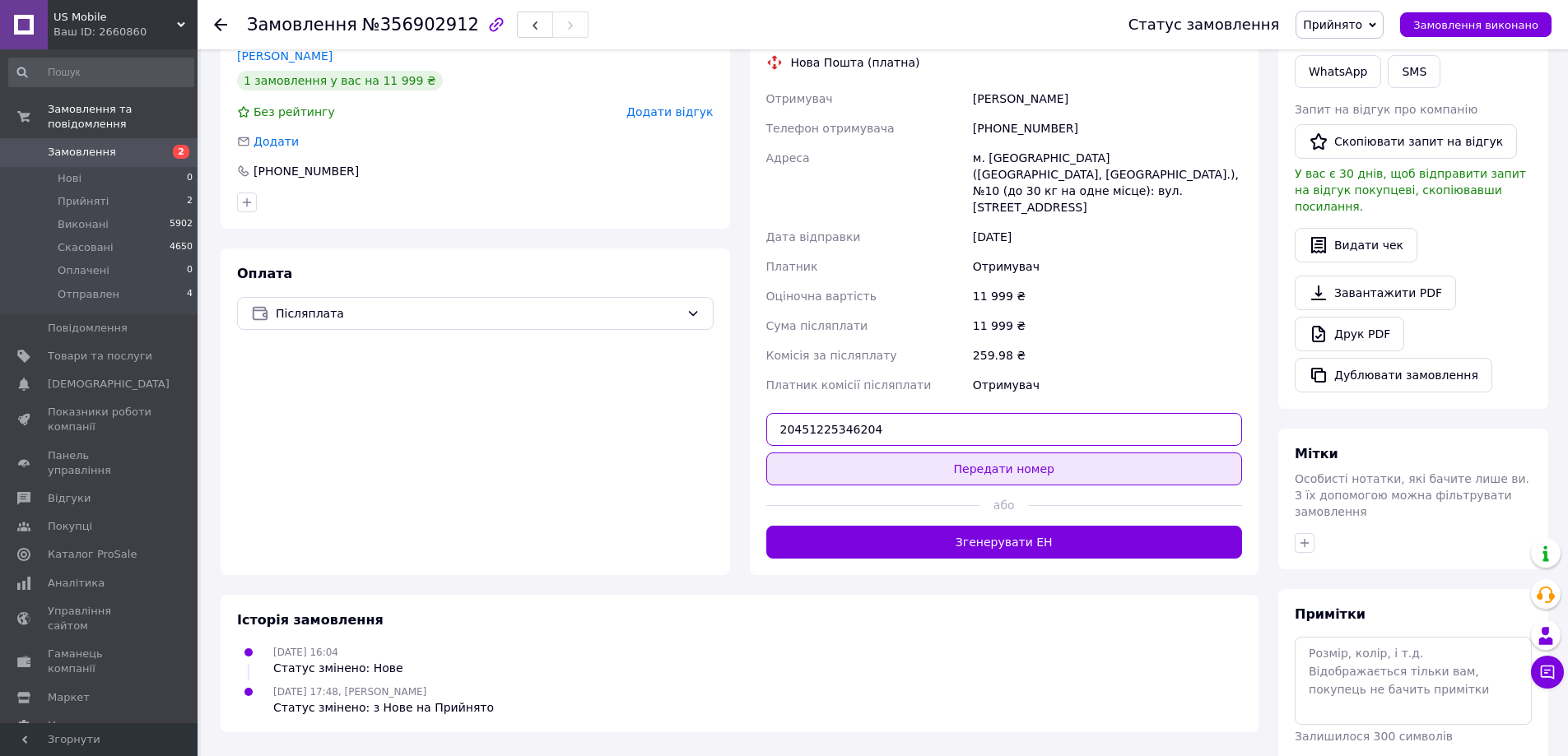
type input "20451225346204"
click at [968, 452] on button "Передати номер" at bounding box center [1004, 468] width 477 height 33
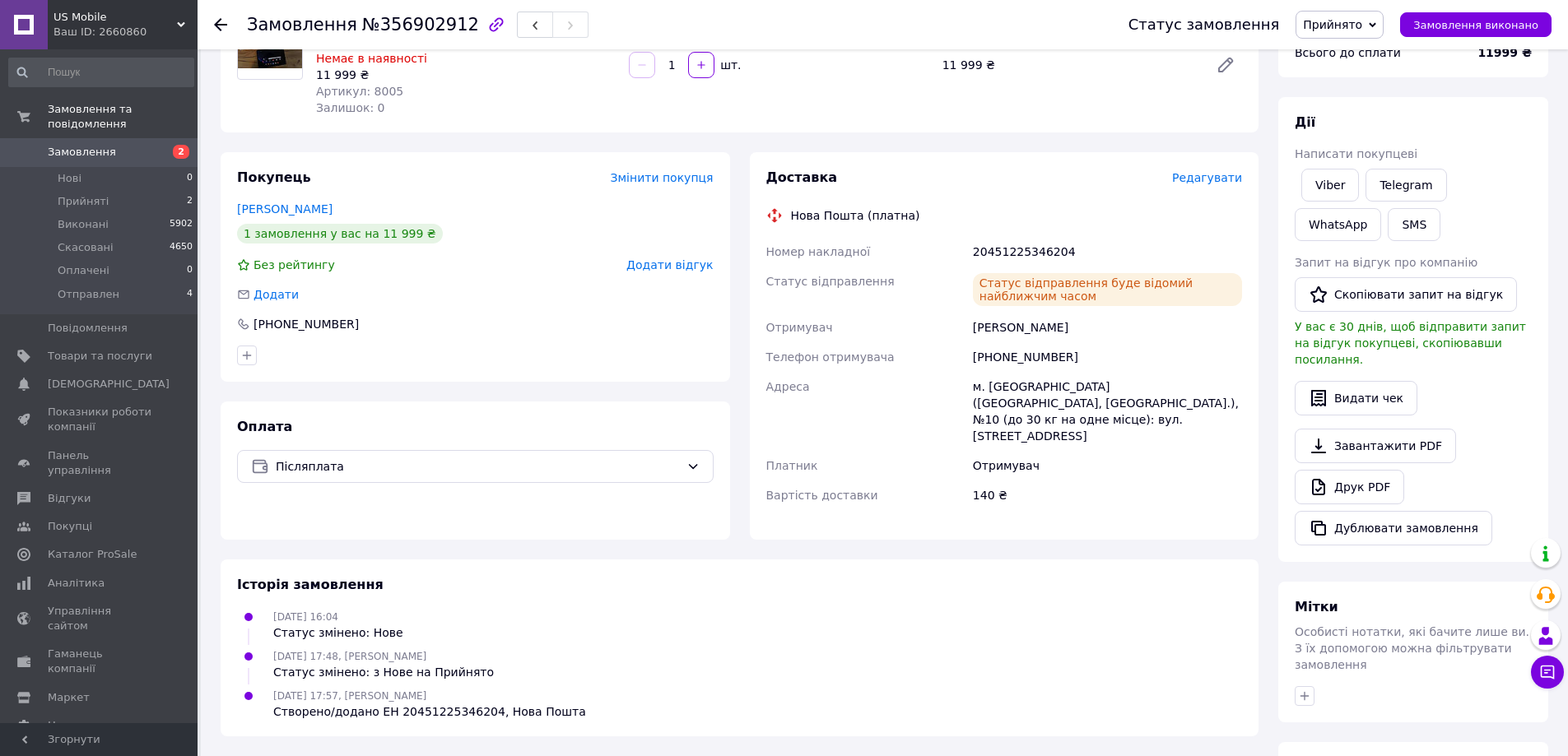
scroll to position [0, 0]
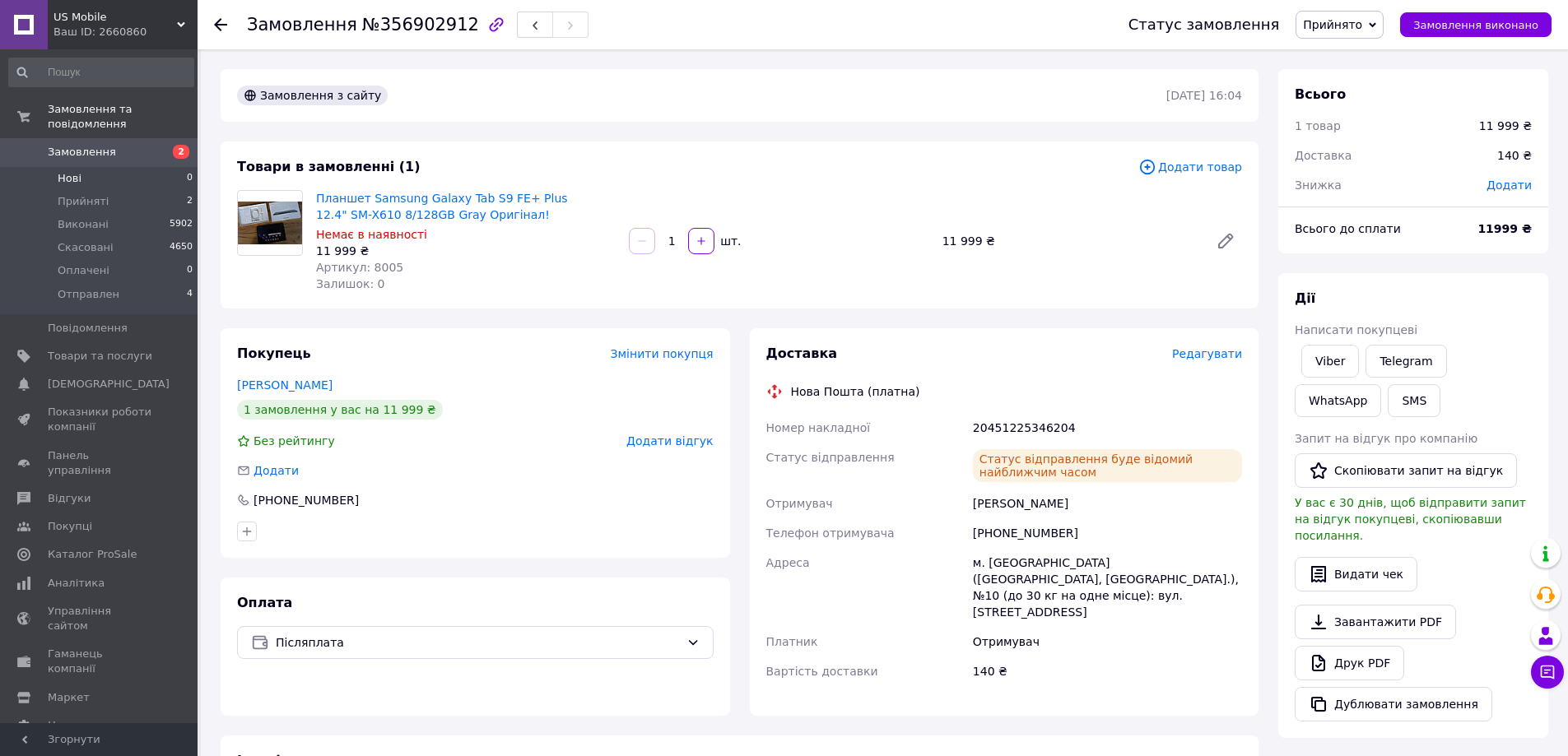
click at [60, 171] on span "Нові" at bounding box center [69, 178] width 24 height 15
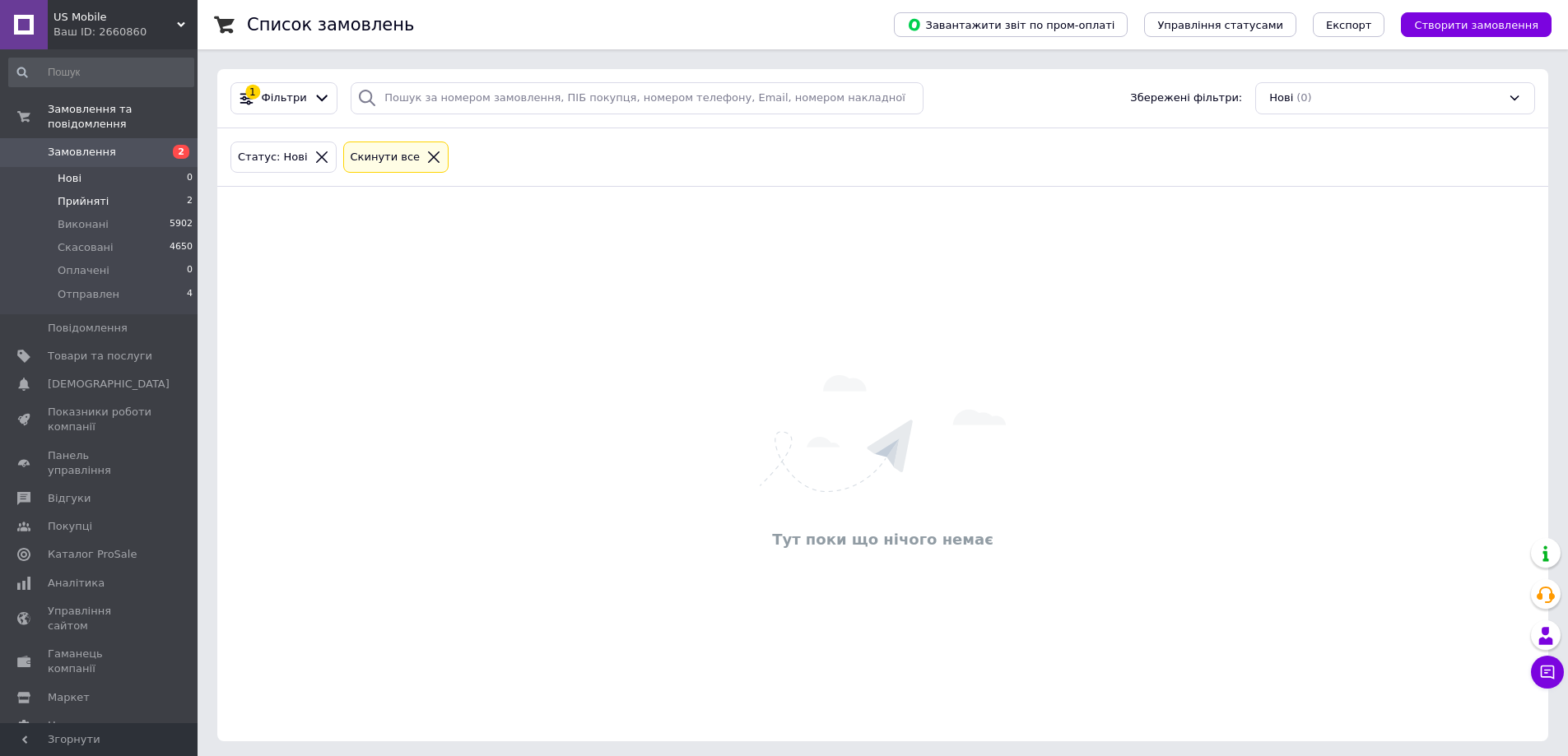
click at [60, 194] on span "Прийняті" at bounding box center [83, 201] width 51 height 15
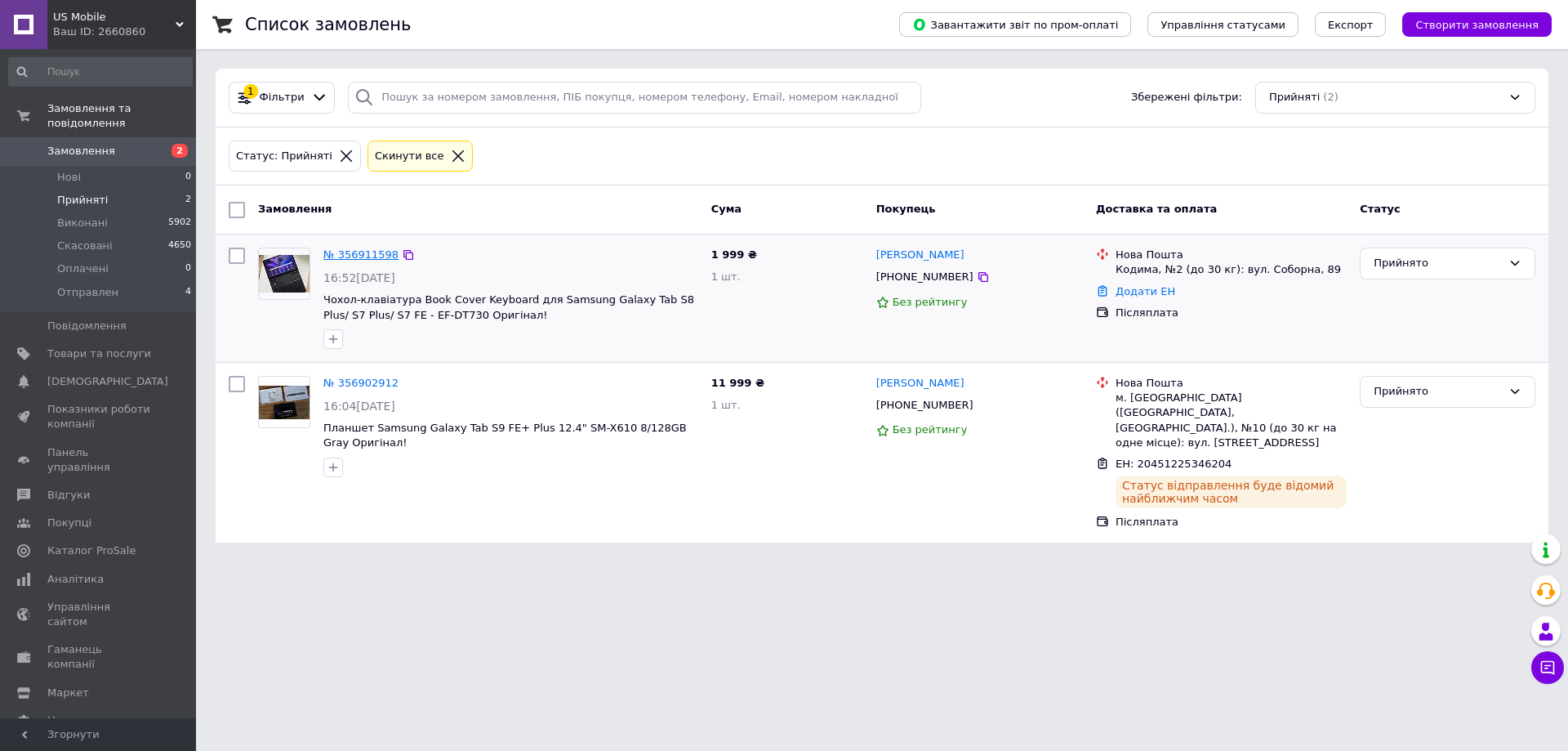
click at [353, 254] on link "№ 356911598" at bounding box center [361, 254] width 75 height 13
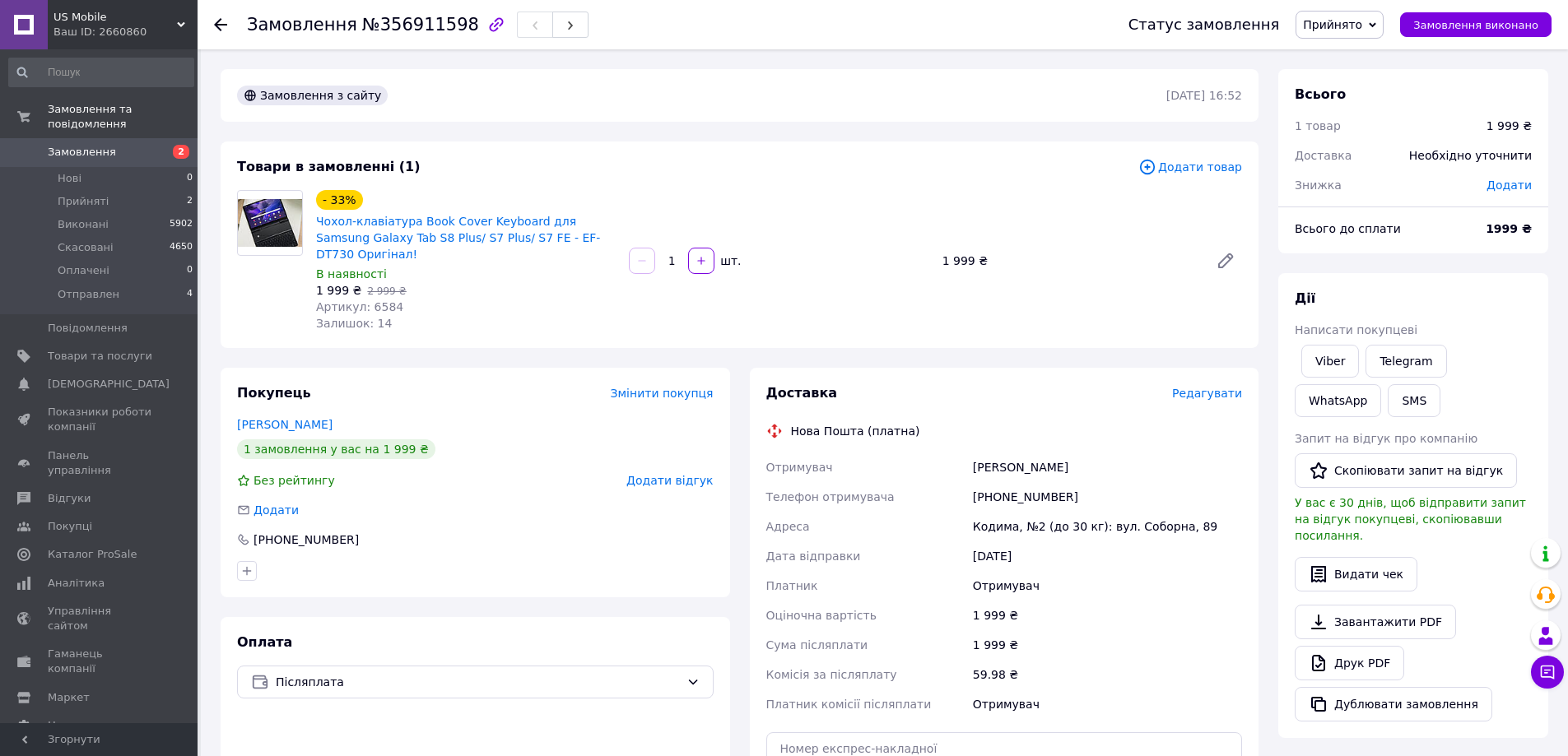
scroll to position [82, 0]
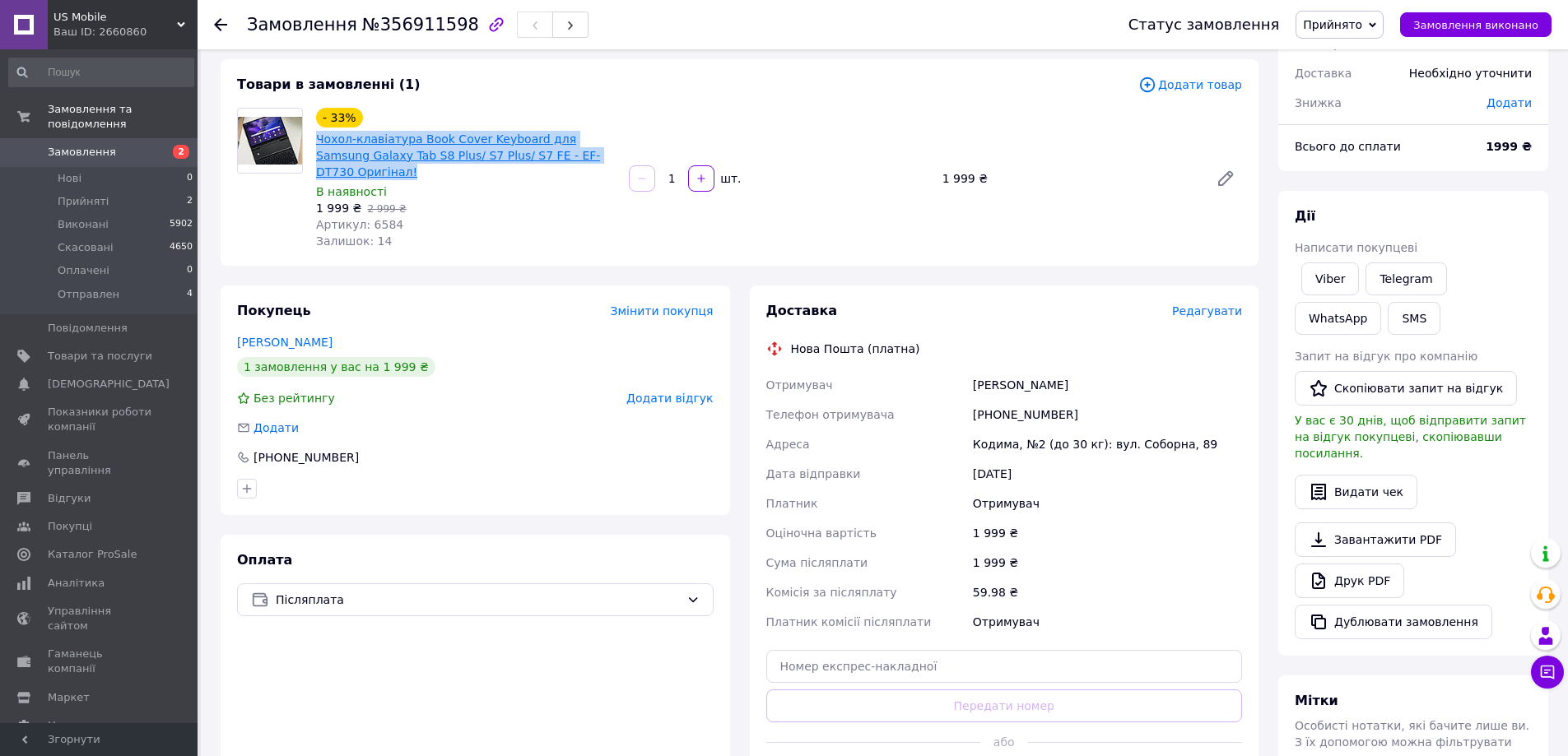
drag, startPoint x: 615, startPoint y: 155, endPoint x: 317, endPoint y: 138, distance: 298.5
click at [317, 138] on span "Чохол-клавіатура Book Cover Keyboard для Samsung Galaxy Tab S8 Plus/ S7 Plus/ S…" at bounding box center [465, 156] width 299 height 49
copy link "Чохол-клавіатура Book Cover Keyboard для Samsung Galaxy Tab S8 Plus/ S7 Plus/ S…"
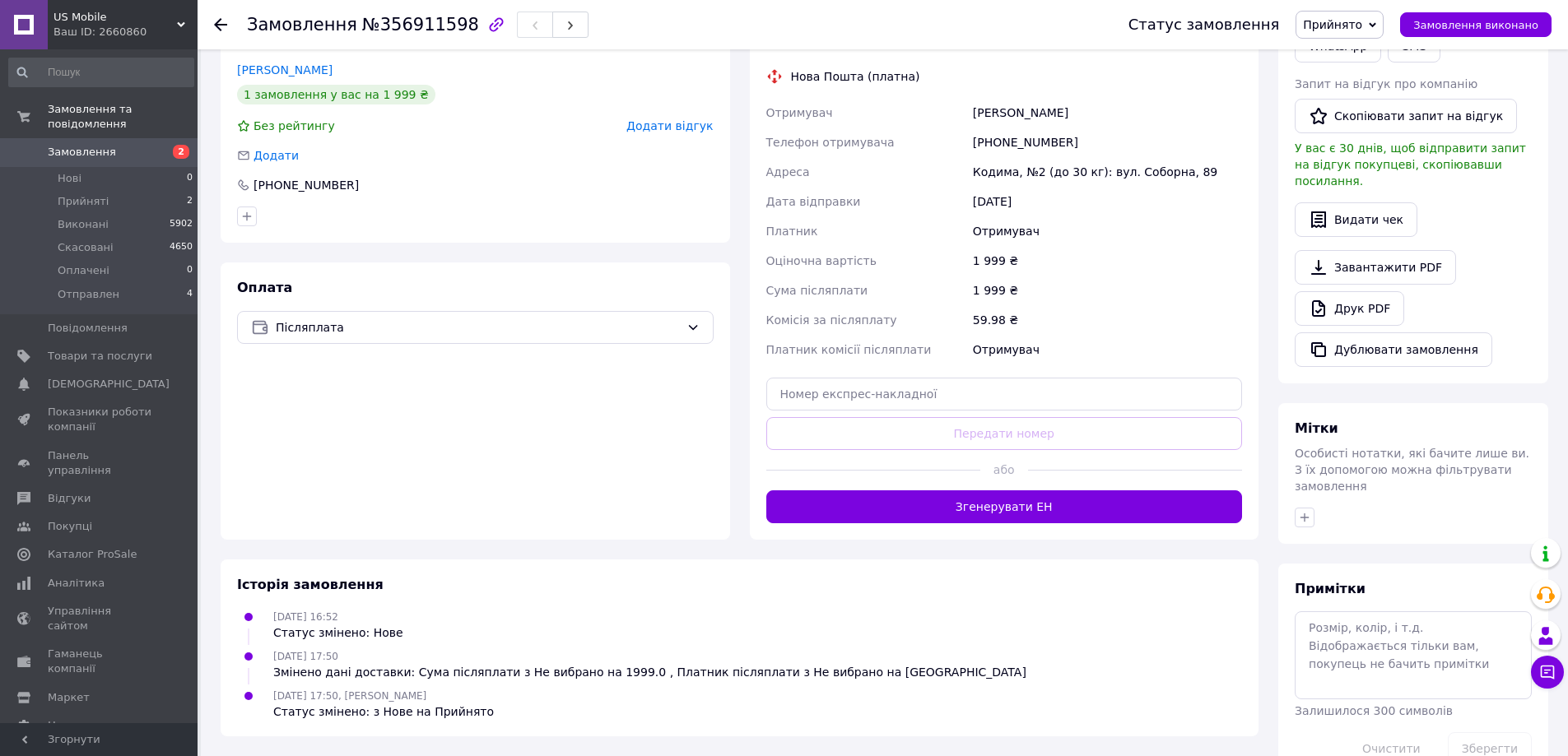
scroll to position [367, 0]
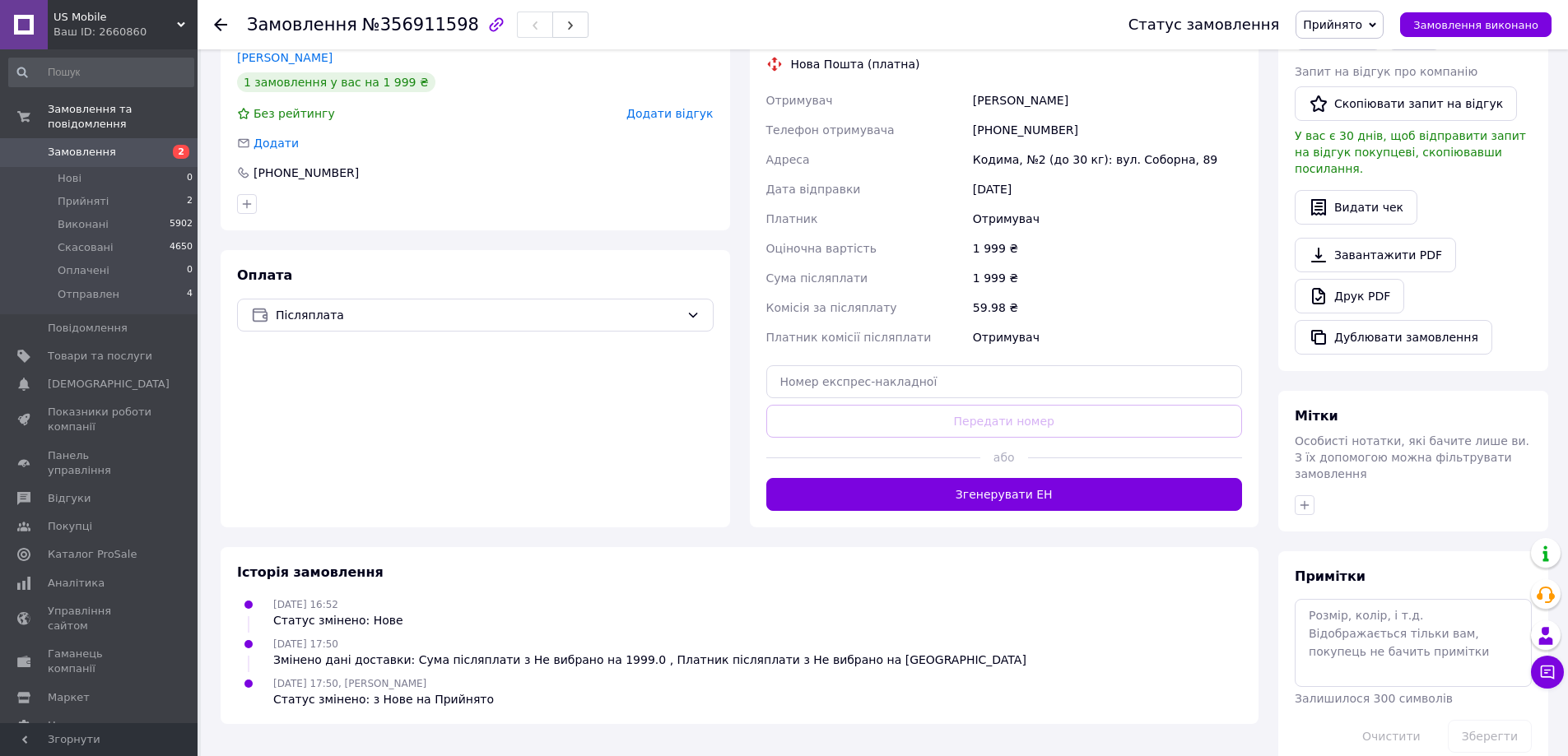
click at [1025, 115] on div "[PHONE_NUMBER]" at bounding box center [1107, 130] width 275 height 30
click at [1024, 115] on div "[PHONE_NUMBER]" at bounding box center [1107, 130] width 275 height 30
copy div "[PHONE_NUMBER]"
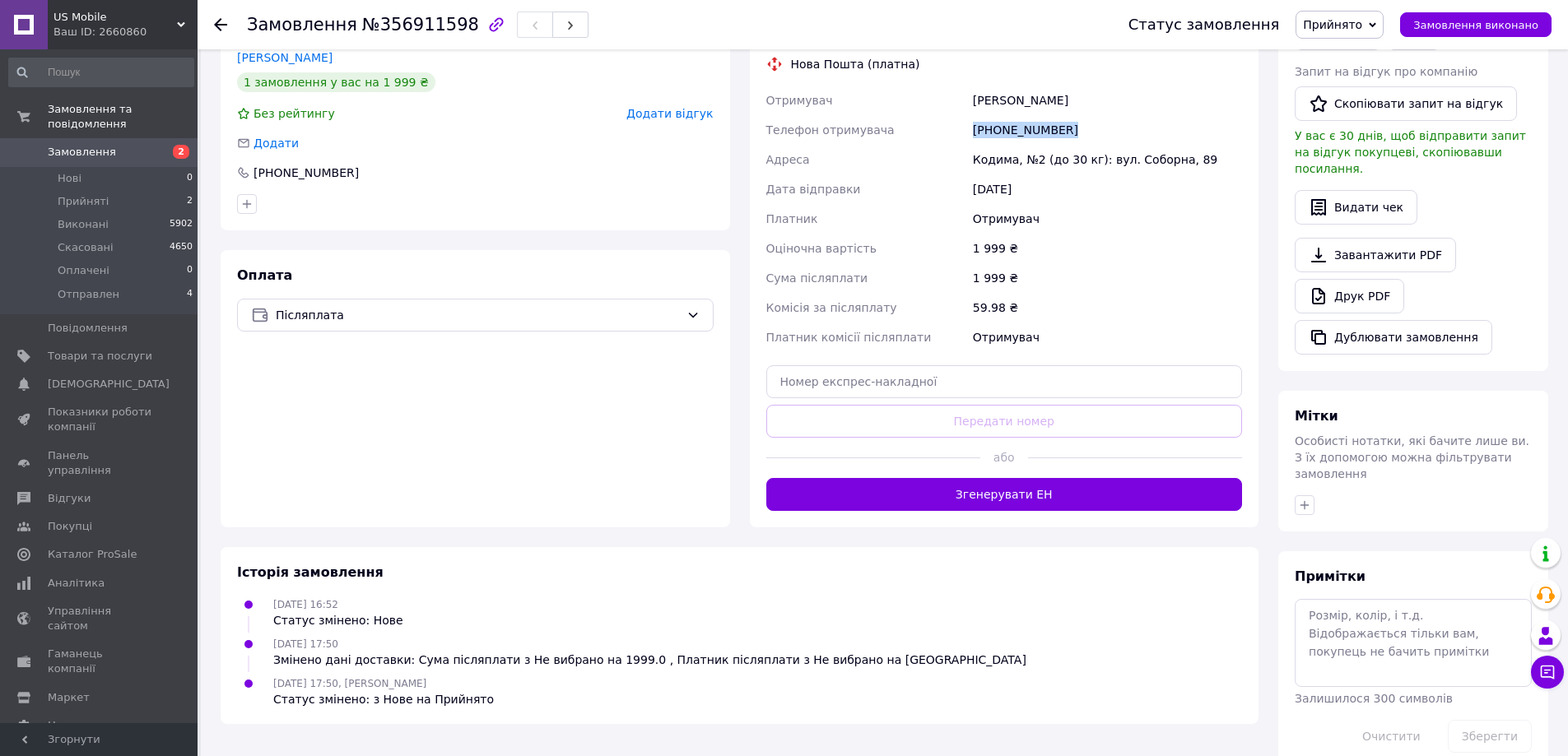
drag, startPoint x: 1068, startPoint y: 82, endPoint x: 968, endPoint y: 83, distance: 100.0
click at [968, 86] on div "Отримувач Хвалюн Геннадий Телефон отримувача +380509494744 Адреса Кодима, №2 (д…" at bounding box center [1004, 219] width 483 height 266
copy div "Отримувач Хвалюн Геннадий"
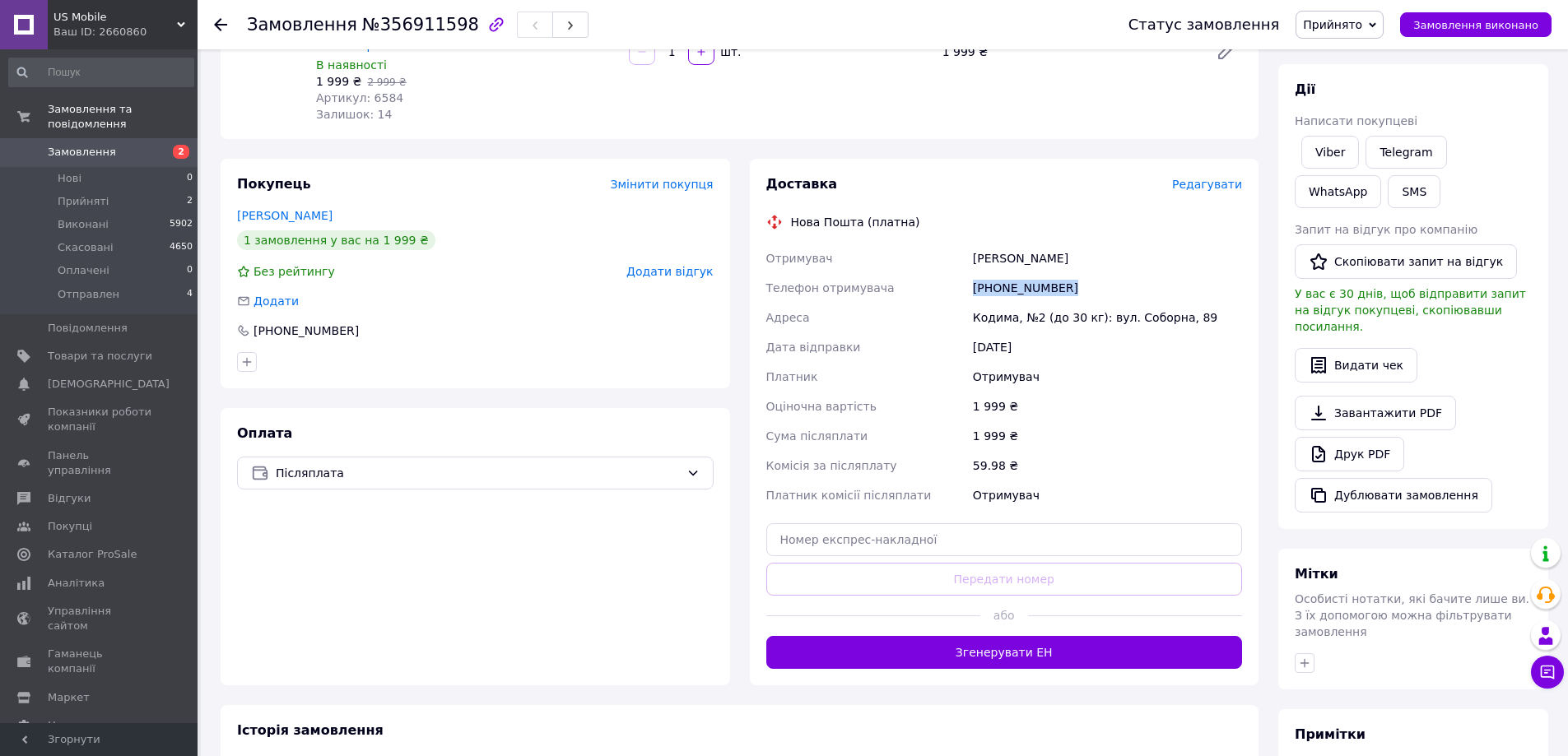
scroll to position [202, 0]
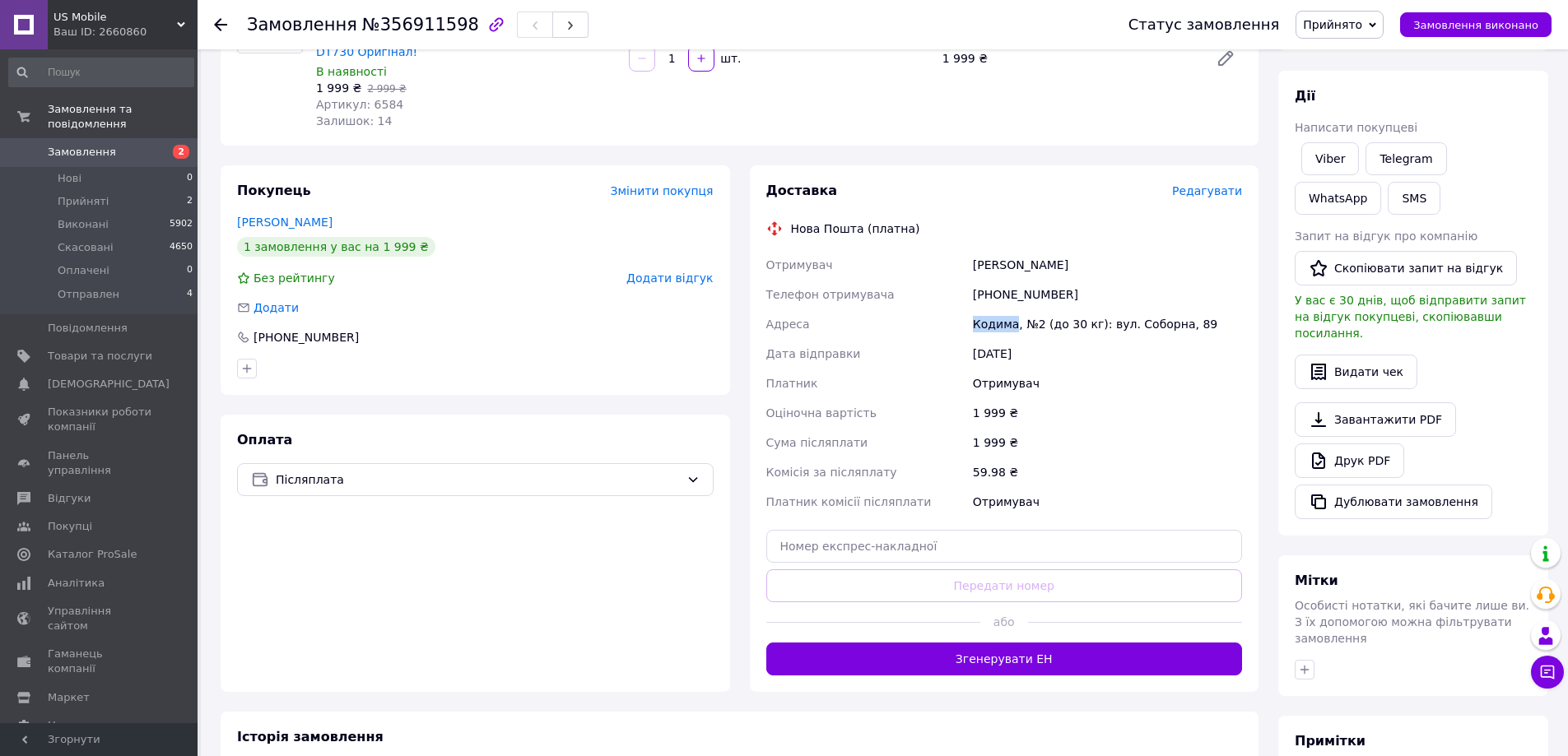
drag, startPoint x: 1011, startPoint y: 309, endPoint x: 953, endPoint y: 306, distance: 58.1
click at [953, 306] on div "Отримувач Хвалюн Геннадий Телефон отримувача +380509494744 Адреса Кодима, №2 (д…" at bounding box center [1004, 383] width 483 height 266
copy div "Адреса Кодима"
click at [1013, 531] on input "text" at bounding box center [1004, 546] width 477 height 33
paste input "20451225348115"
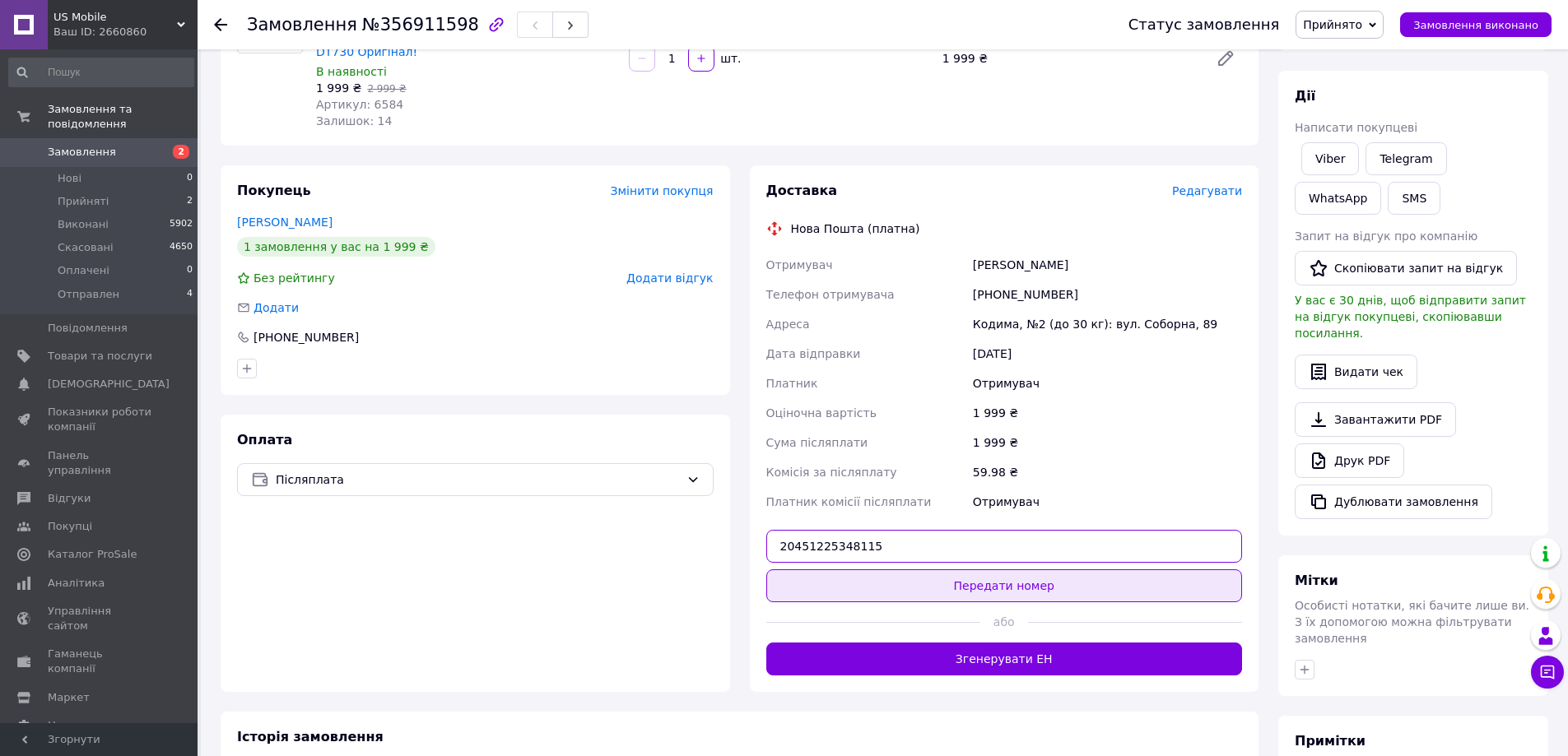
type input "20451225348115"
click at [1025, 569] on button "Передати номер" at bounding box center [1004, 585] width 477 height 33
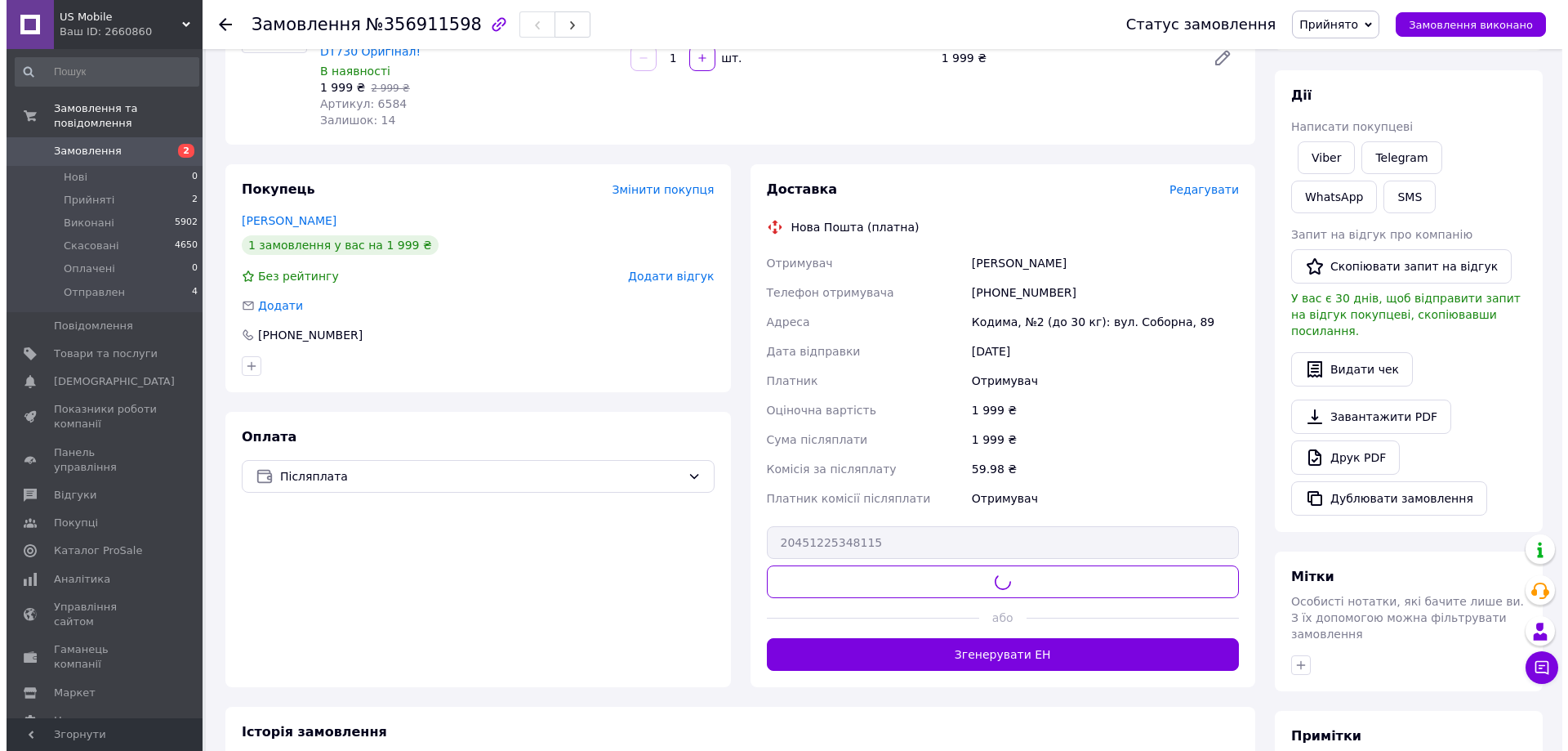
scroll to position [0, 0]
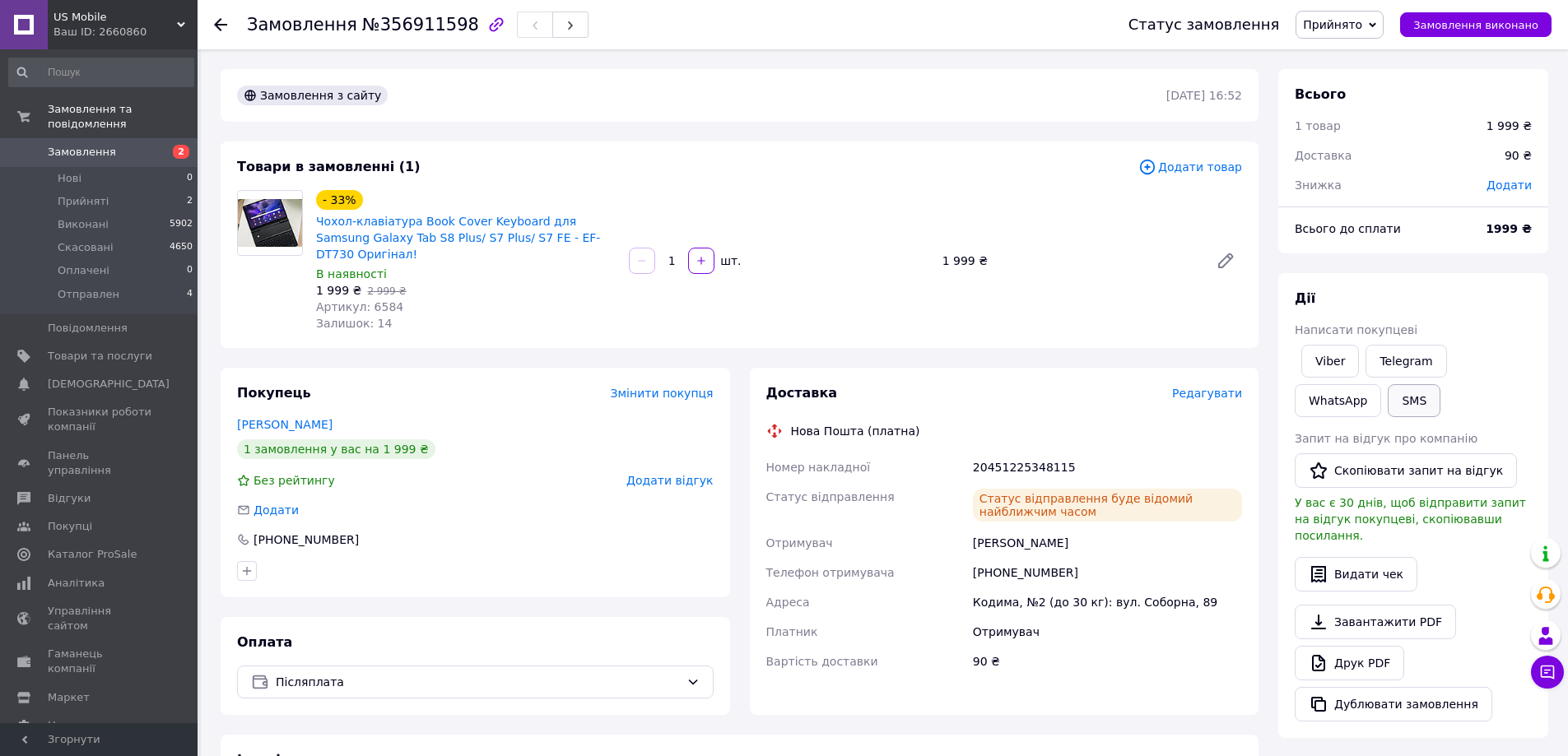
click at [1387, 403] on button "SMS" at bounding box center [1413, 400] width 52 height 33
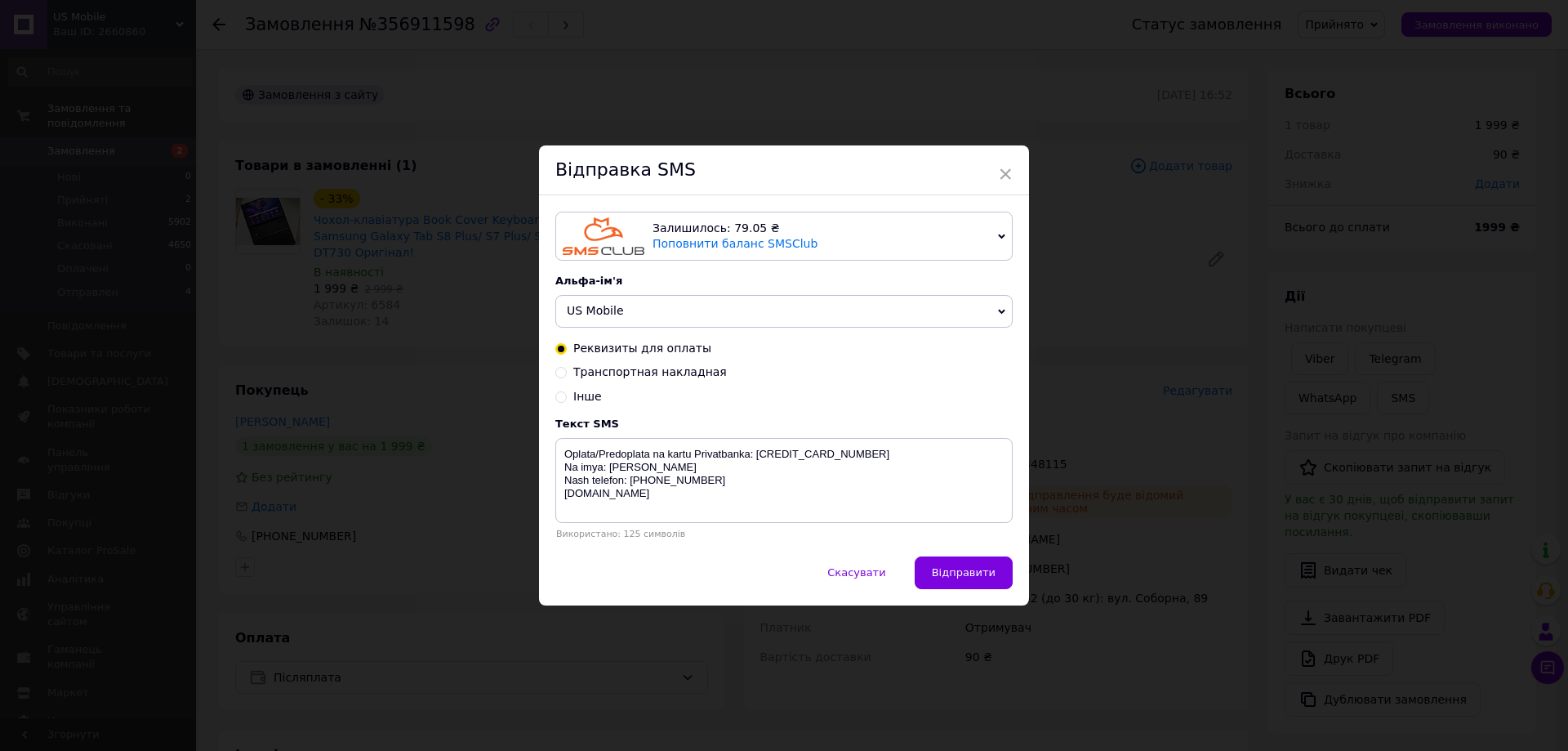
click at [566, 374] on div "Транспортная накладная" at bounding box center [784, 373] width 458 height 17
click at [606, 376] on span "Транспортная накладная" at bounding box center [650, 372] width 154 height 13
click at [566, 376] on input "Транспортная накладная" at bounding box center [562, 372] width 12 height 12
radio input "true"
radio input "false"
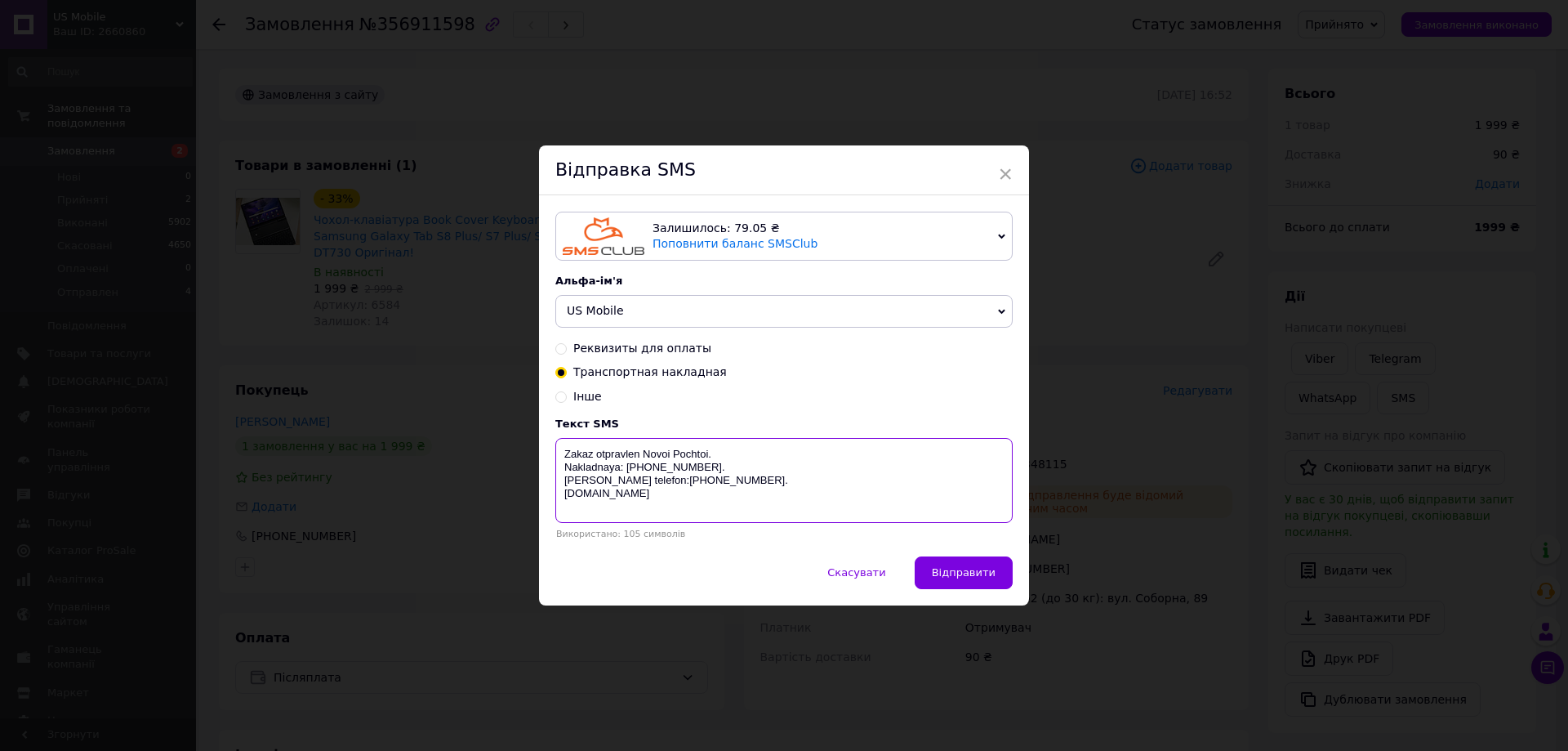
drag, startPoint x: 706, startPoint y: 473, endPoint x: 625, endPoint y: 470, distance: 81.1
click at [625, 470] on textarea "Zakaz otpravlen Novoi Pochtoi. Nakladnaya: 59000269651358. Nash telefon:+380975…" at bounding box center [784, 480] width 458 height 85
paste textarea "20451225348115"
type textarea "Zakaz otpravlen Novoi Pochtoi. Nakladnaya: 20451225348115. Nash telefon:+380975…"
click at [961, 593] on div "Скасувати   Відправити" at bounding box center [784, 581] width 490 height 49
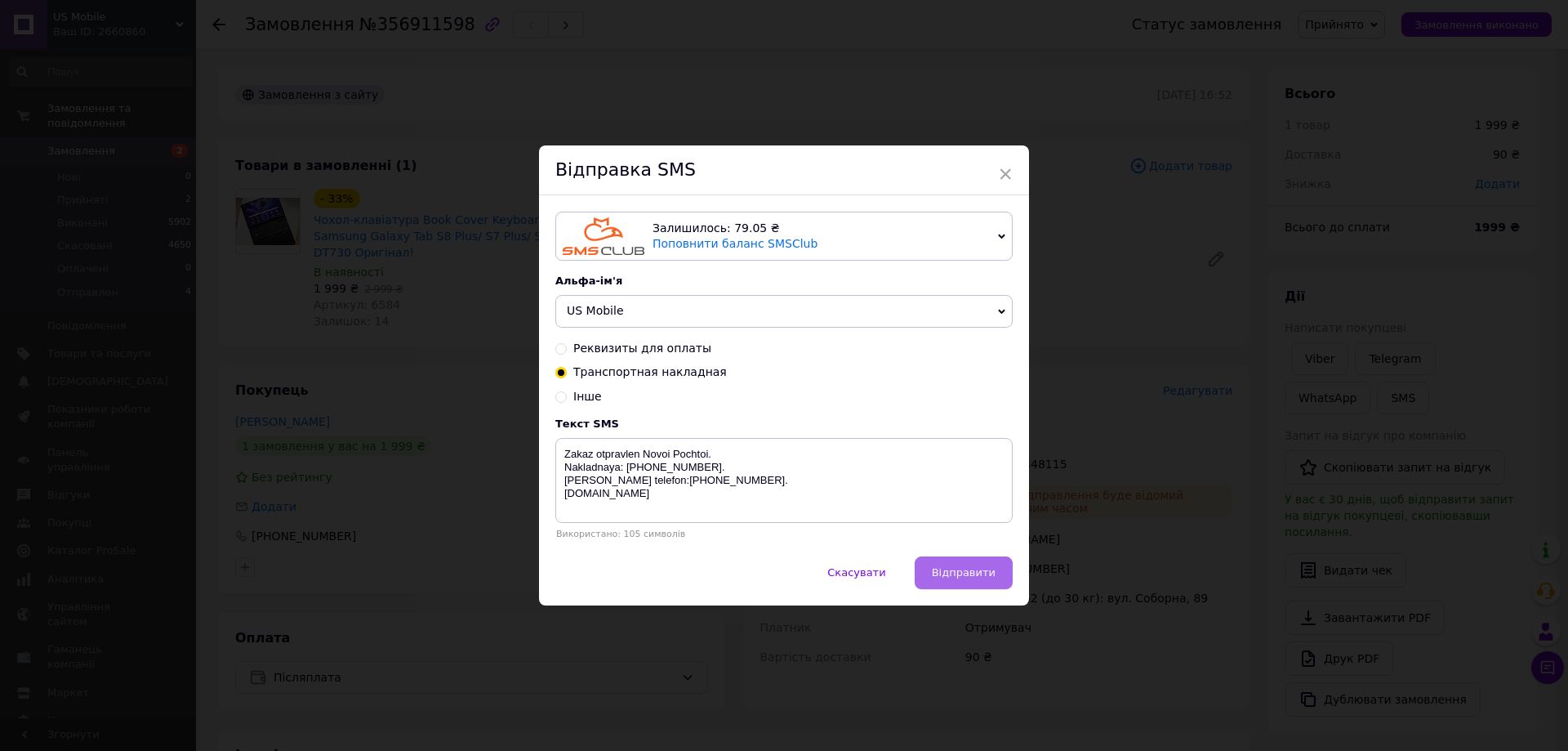
click at [964, 577] on span "Відправити" at bounding box center [963, 573] width 64 height 13
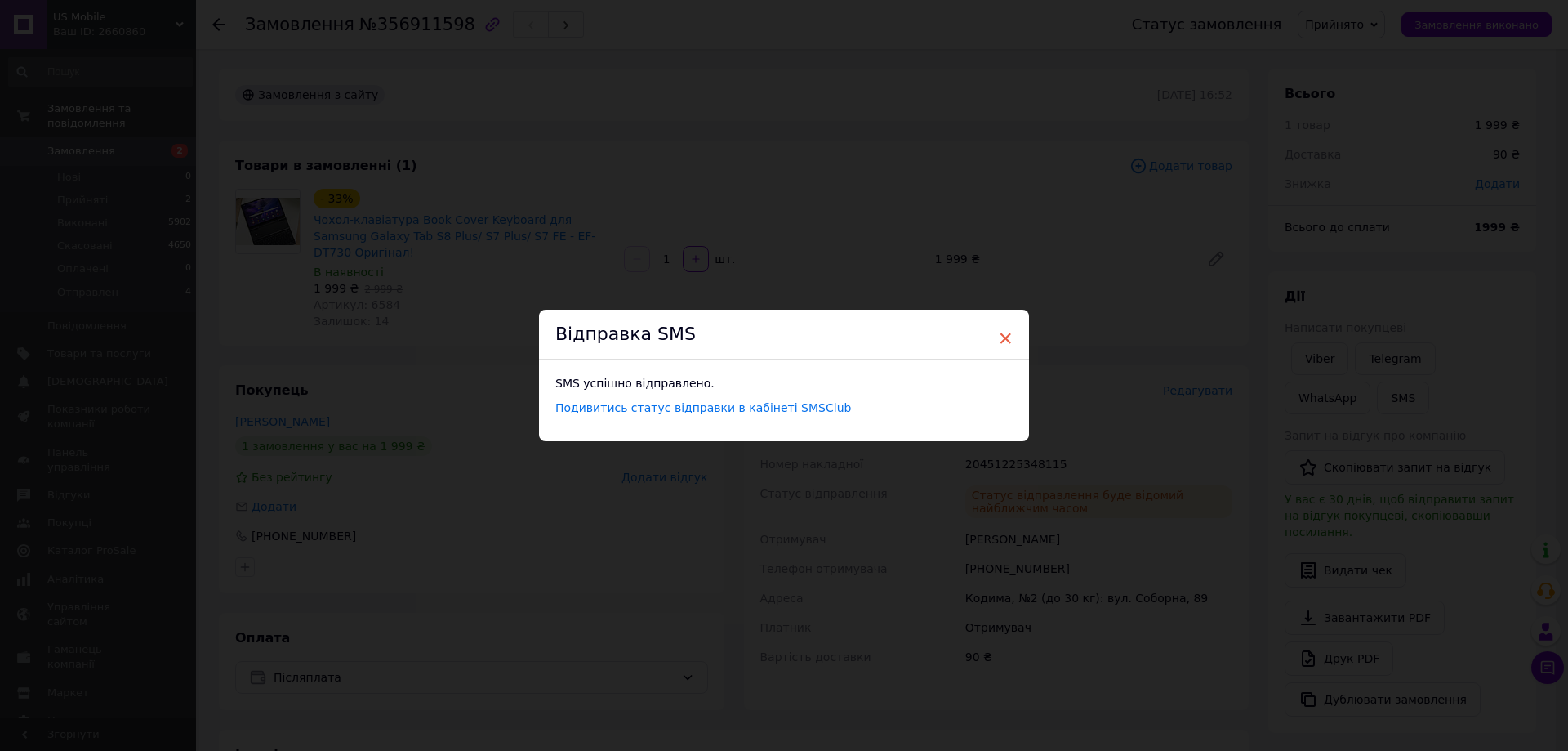
click at [1001, 334] on span "×" at bounding box center [1004, 338] width 15 height 27
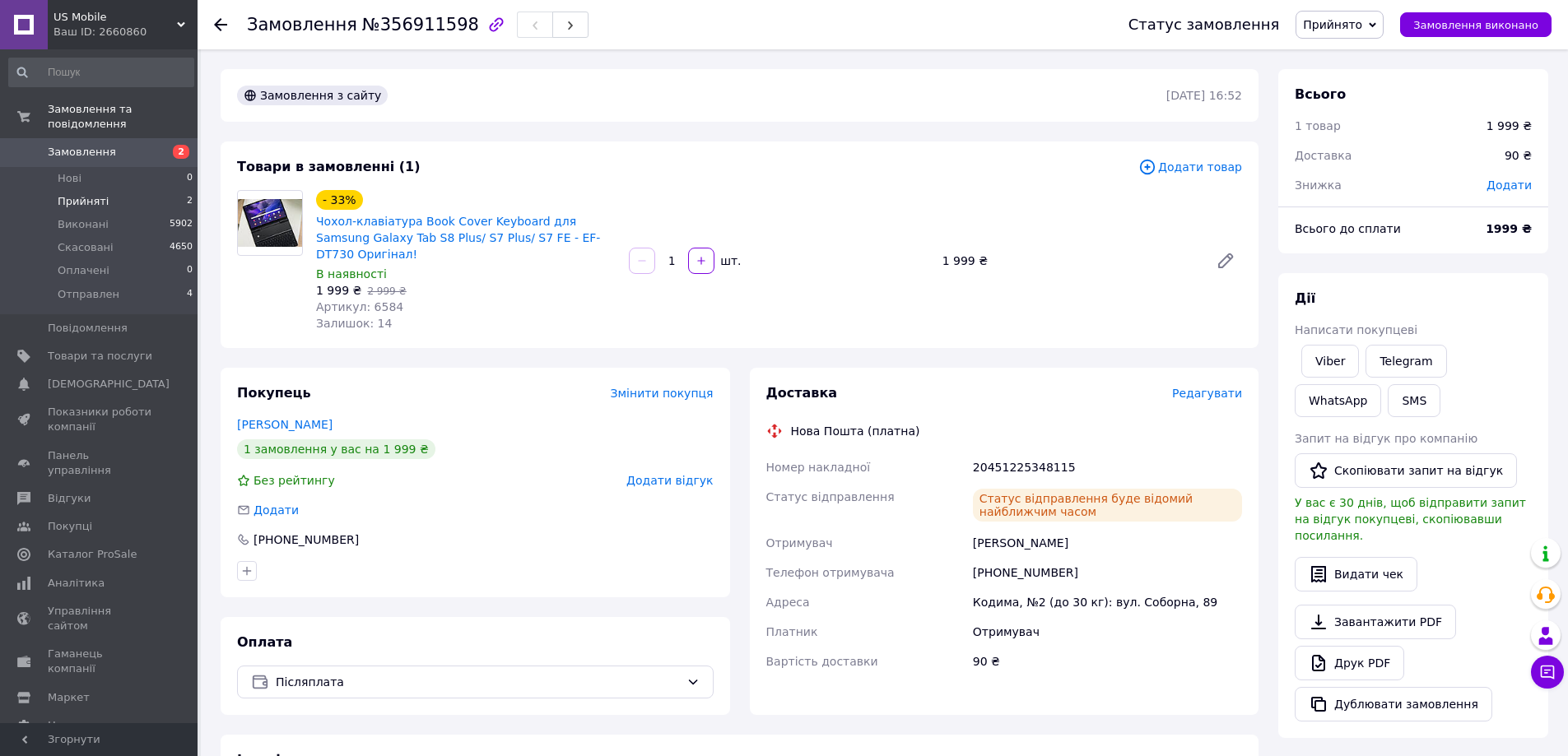
click at [76, 194] on span "Прийняті" at bounding box center [83, 201] width 51 height 15
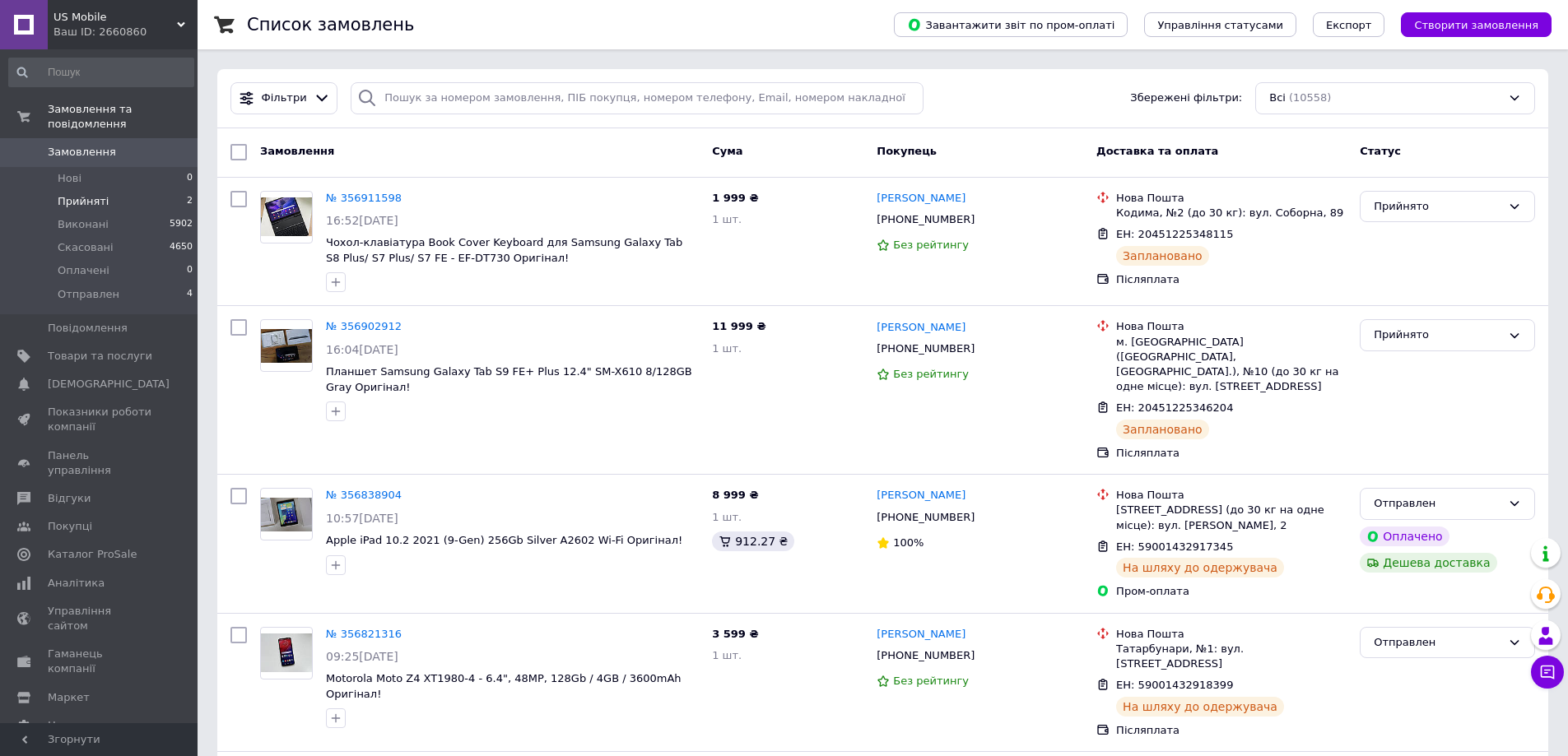
click at [84, 194] on span "Прийняті" at bounding box center [83, 201] width 51 height 15
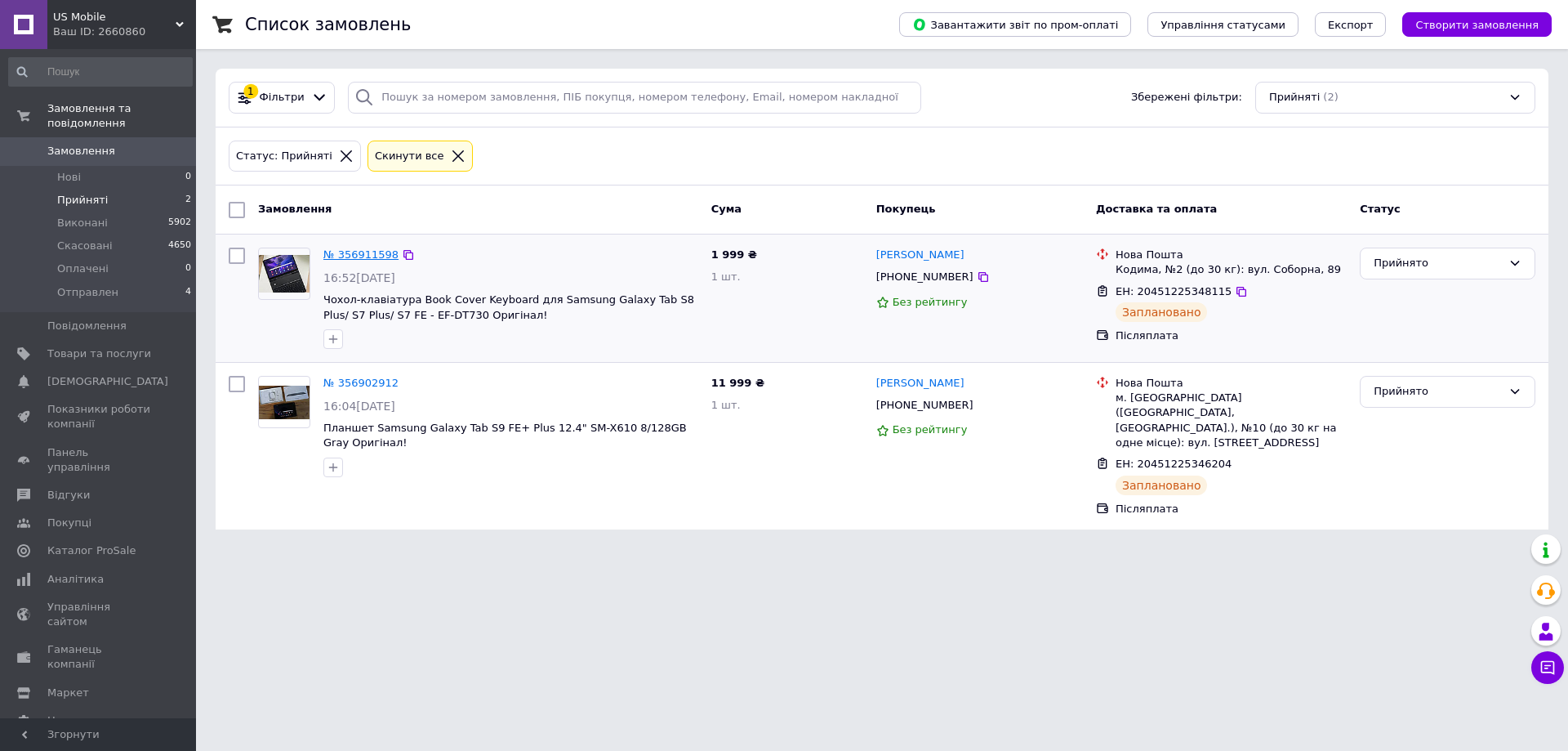
click at [356, 251] on link "№ 356911598" at bounding box center [361, 254] width 75 height 13
